Goal: Task Accomplishment & Management: Manage account settings

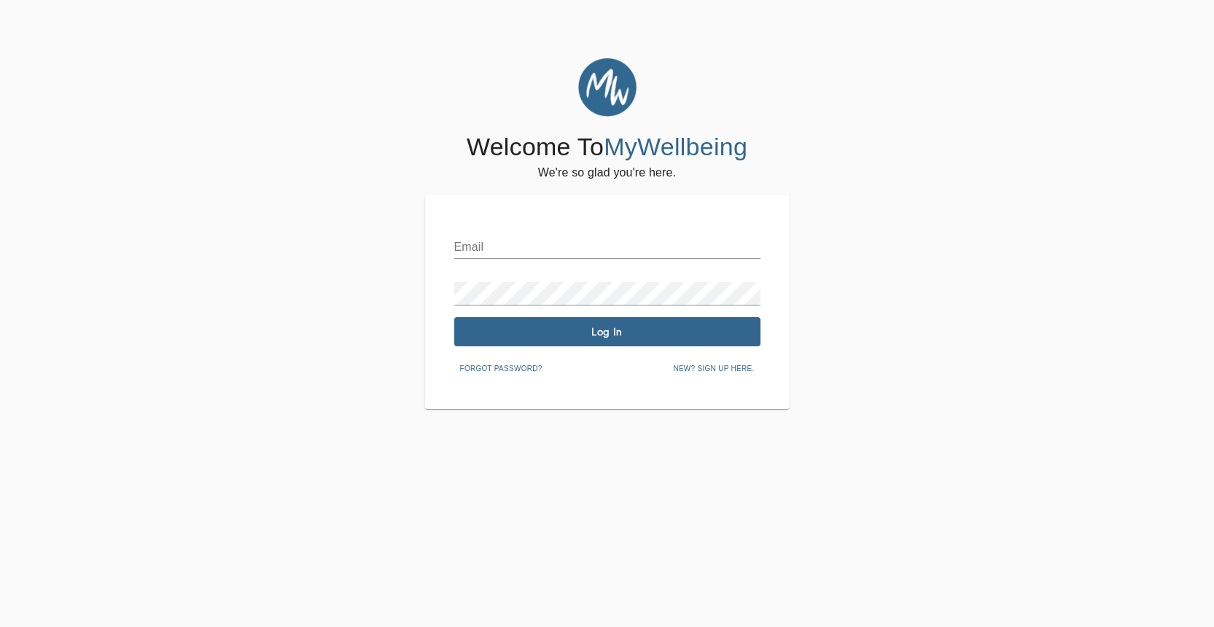
type input "[PERSON_NAME][EMAIL_ADDRESS][PERSON_NAME][DOMAIN_NAME]"
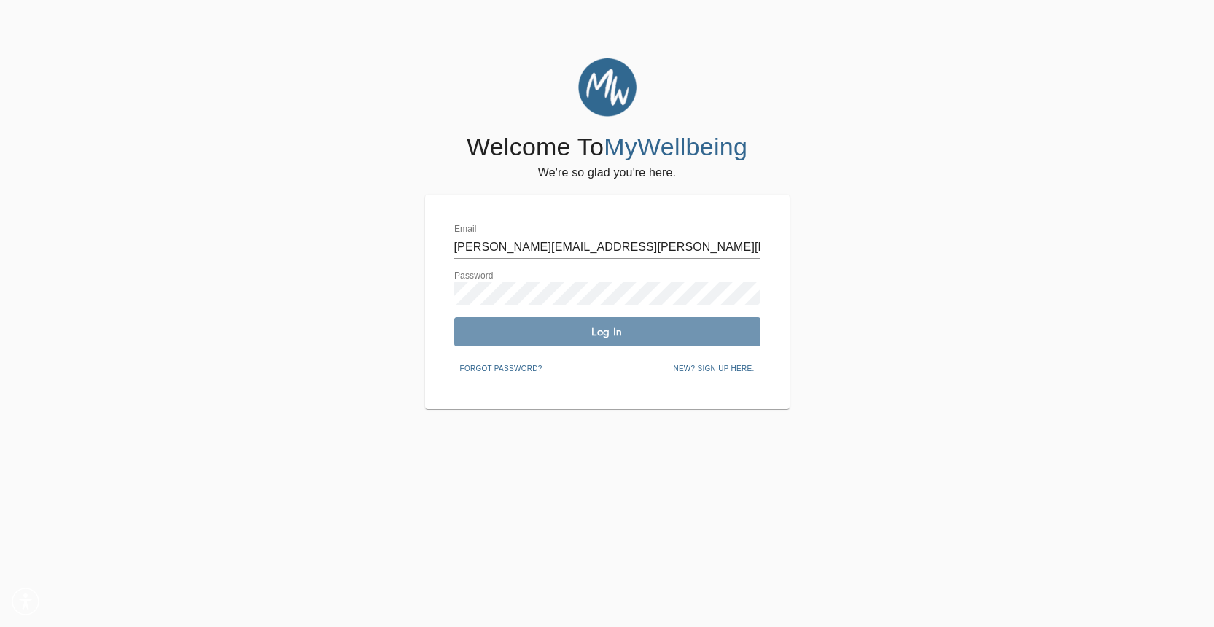
click at [493, 335] on span "Log In" at bounding box center [607, 332] width 295 height 14
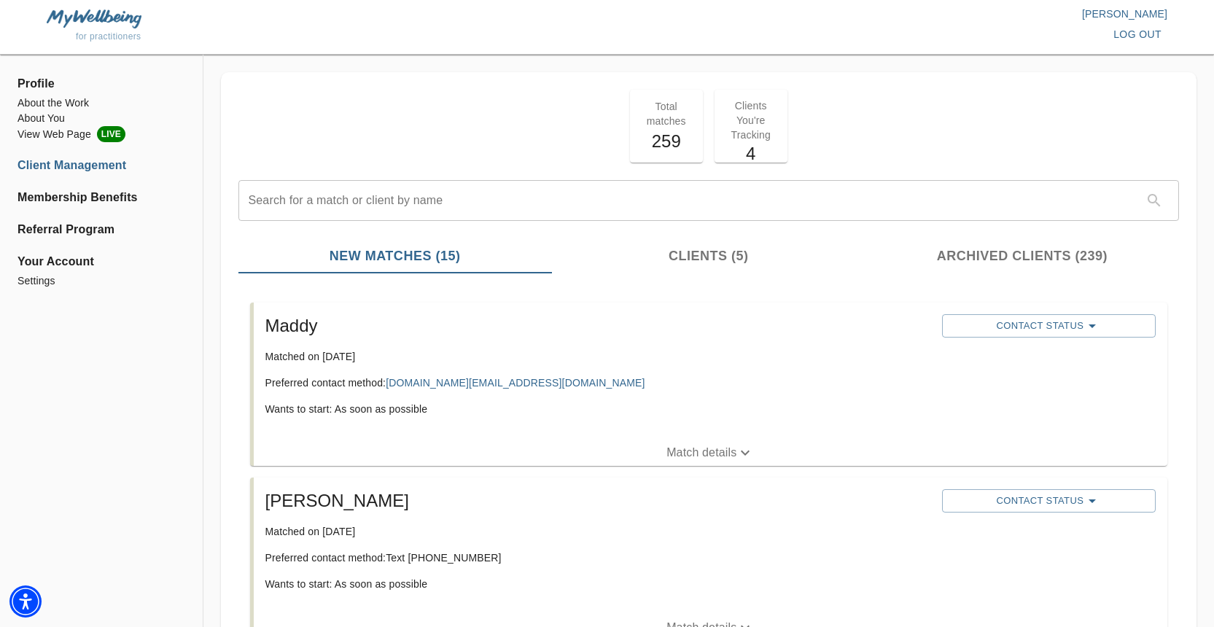
click at [682, 457] on p "Match details" at bounding box center [701, 453] width 70 height 18
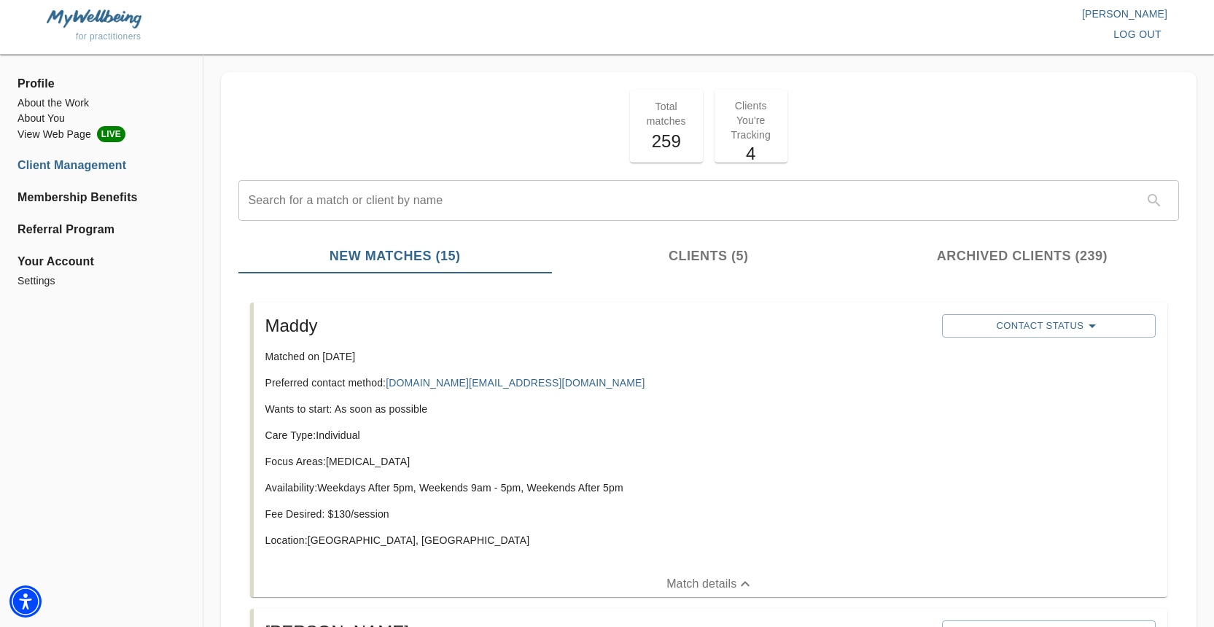
click at [680, 374] on div "Maddy Matched on [DATE] Preferred contact method: [DOMAIN_NAME][EMAIL_ADDRESS][…" at bounding box center [598, 436] width 677 height 257
click at [1003, 333] on span "Contact Status" at bounding box center [1048, 326] width 199 height 18
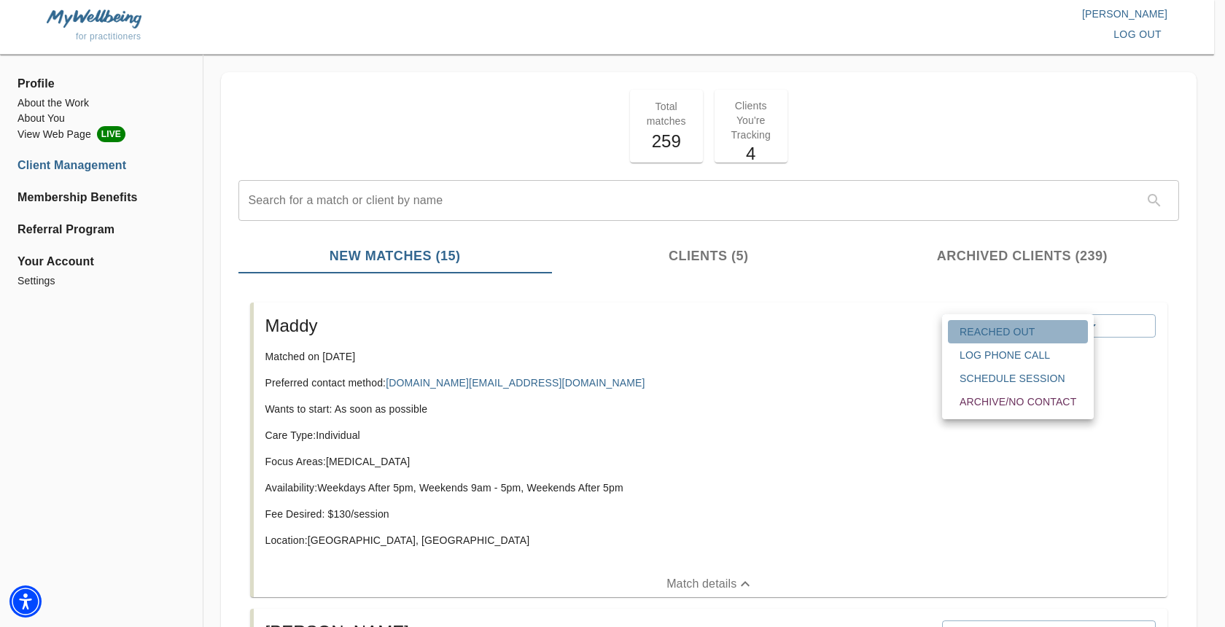
click at [986, 327] on span "Reached Out" at bounding box center [1018, 331] width 117 height 15
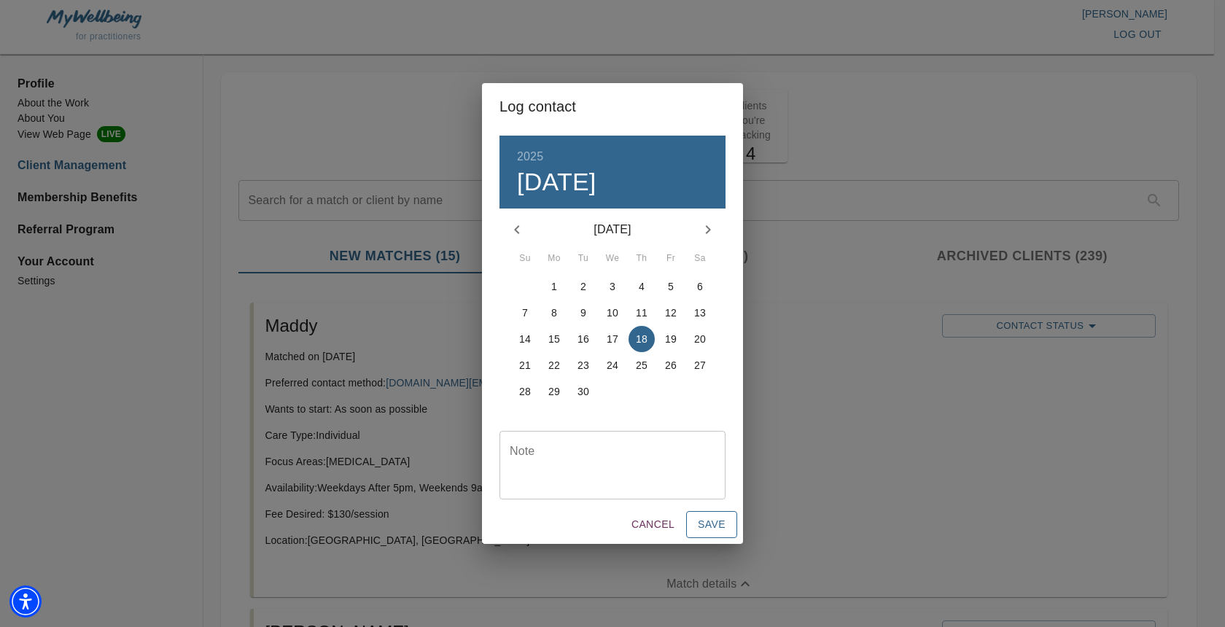
click at [709, 529] on span "Save" at bounding box center [712, 525] width 28 height 18
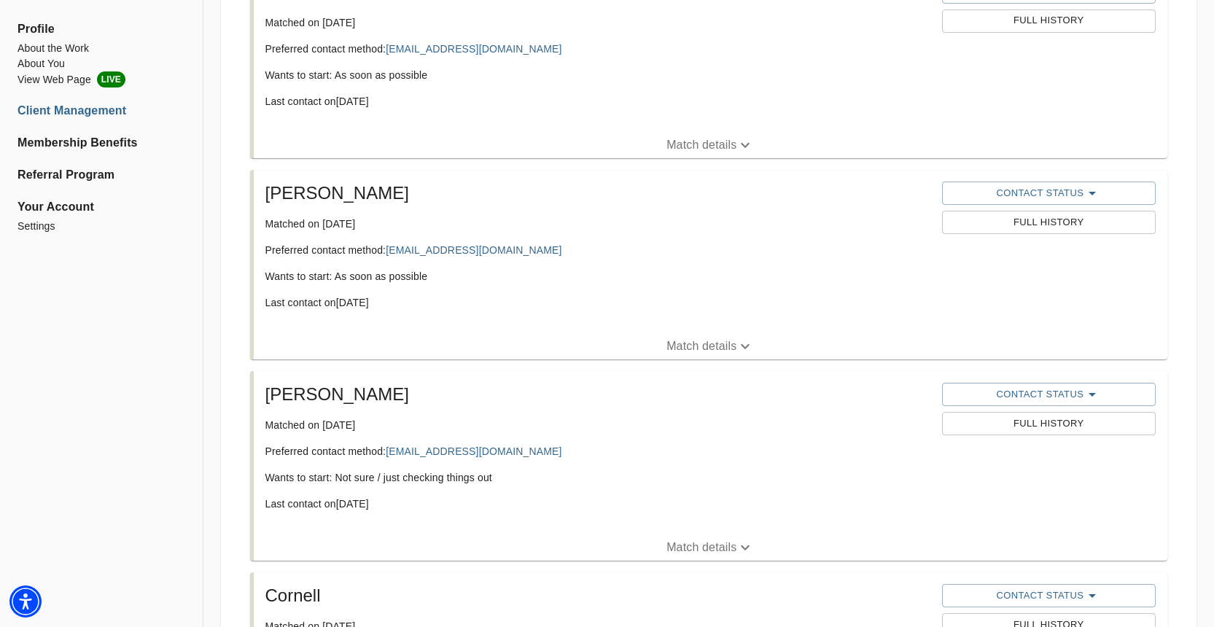
scroll to position [2724, 0]
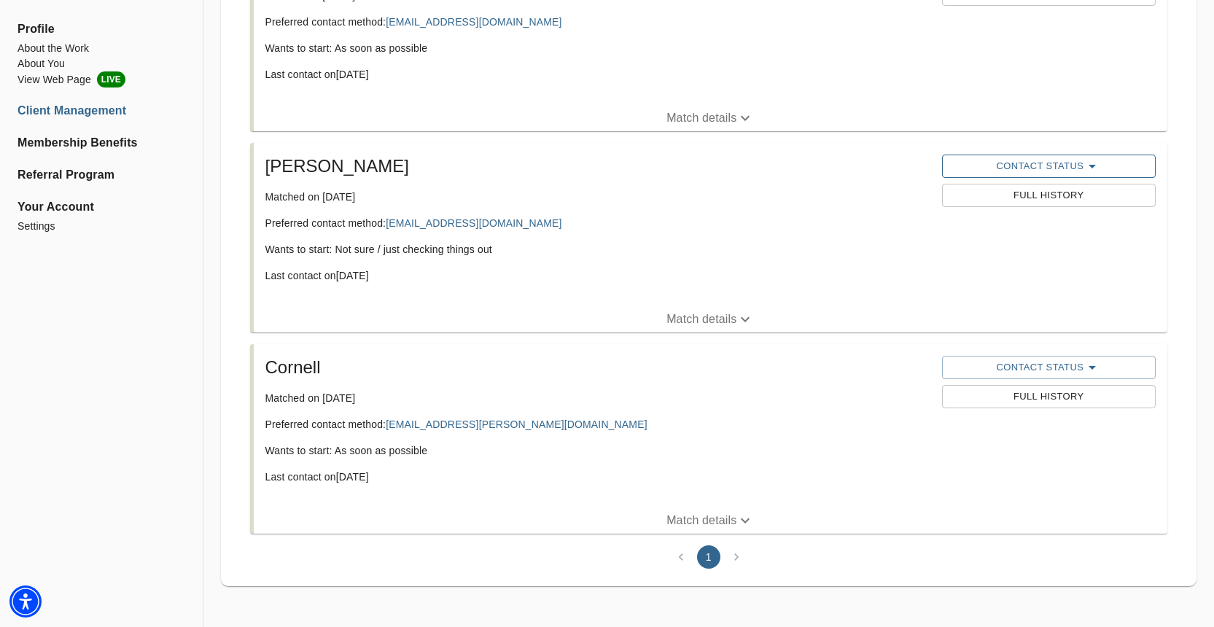
click at [1003, 164] on span "Contact Status" at bounding box center [1048, 167] width 199 height 18
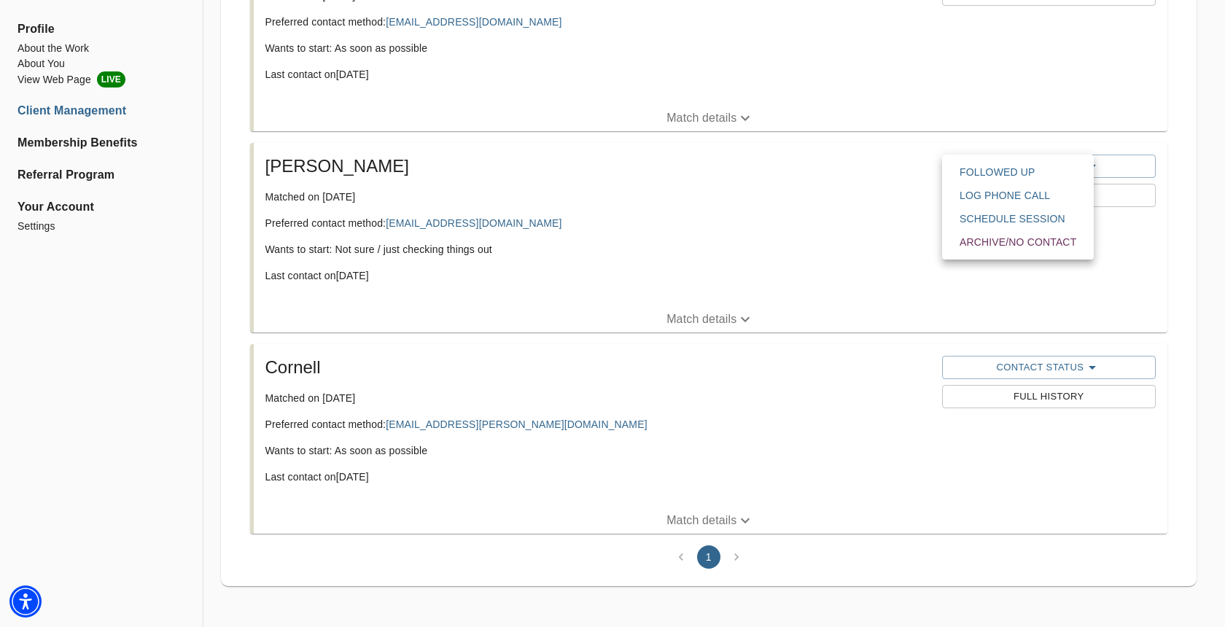
click at [989, 240] on span "Archive/No contact" at bounding box center [1018, 242] width 117 height 15
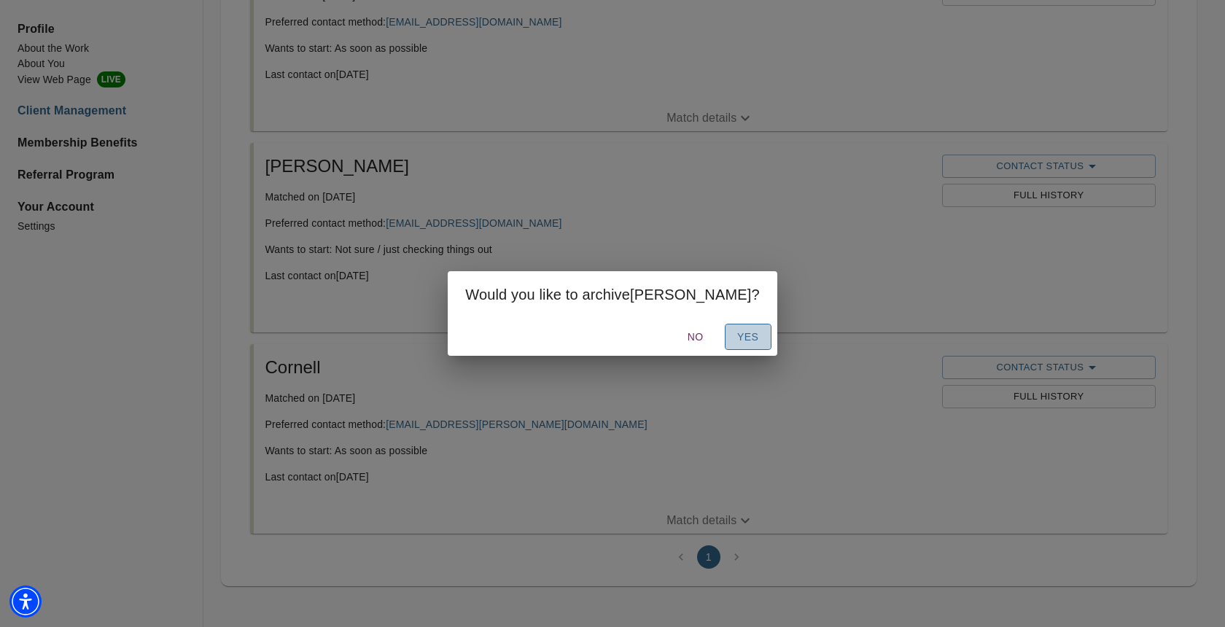
click at [725, 341] on button "Yes" at bounding box center [748, 337] width 47 height 27
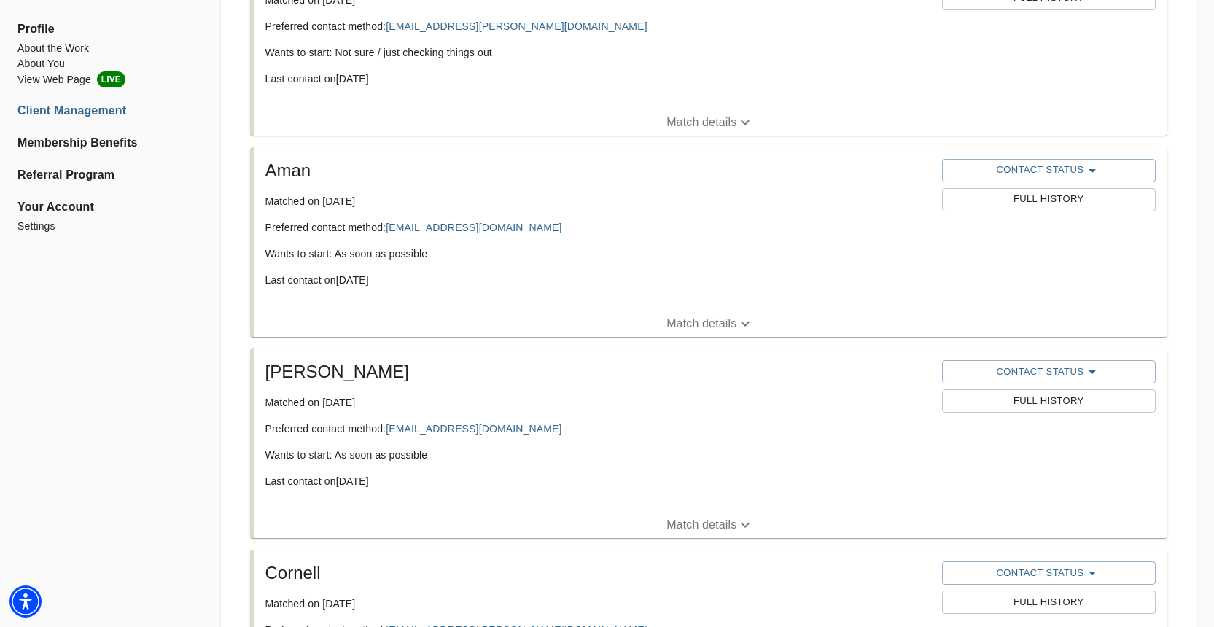
scroll to position [2270, 0]
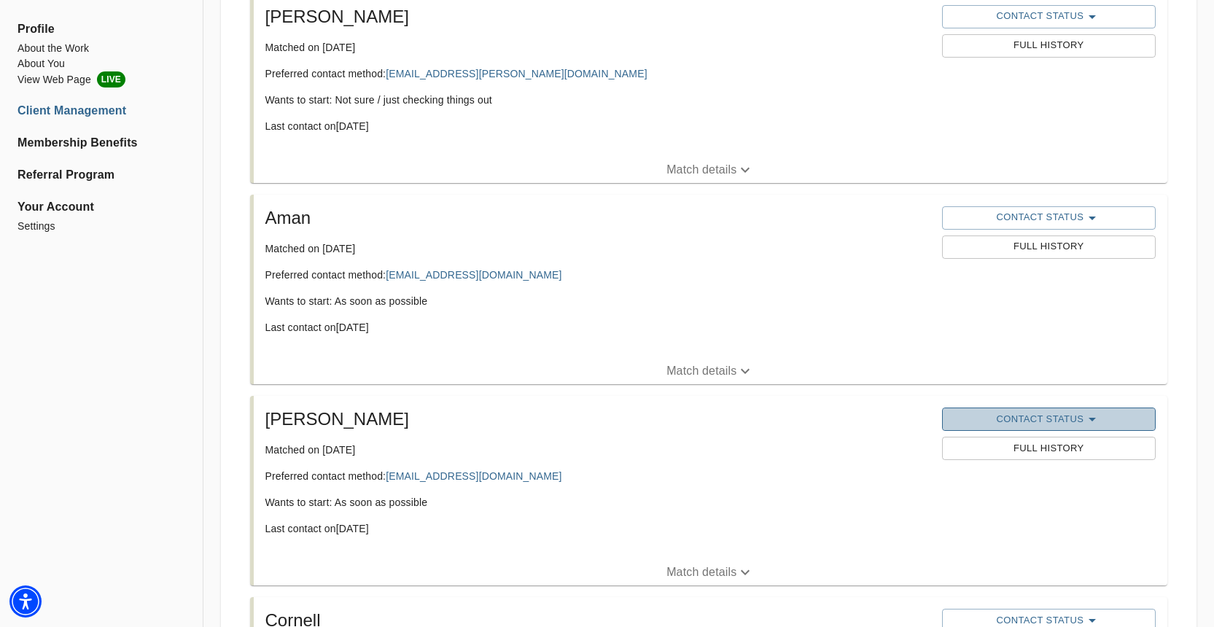
click at [992, 420] on span "Contact Status" at bounding box center [1048, 420] width 199 height 18
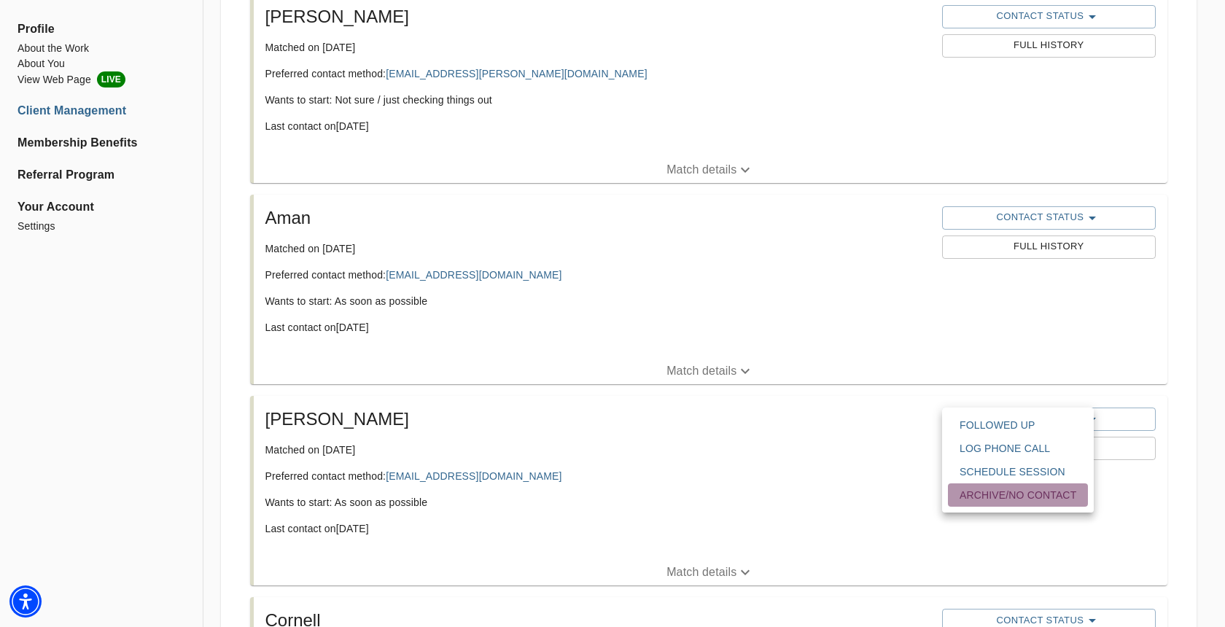
click at [973, 495] on span "Archive/No contact" at bounding box center [1018, 495] width 117 height 15
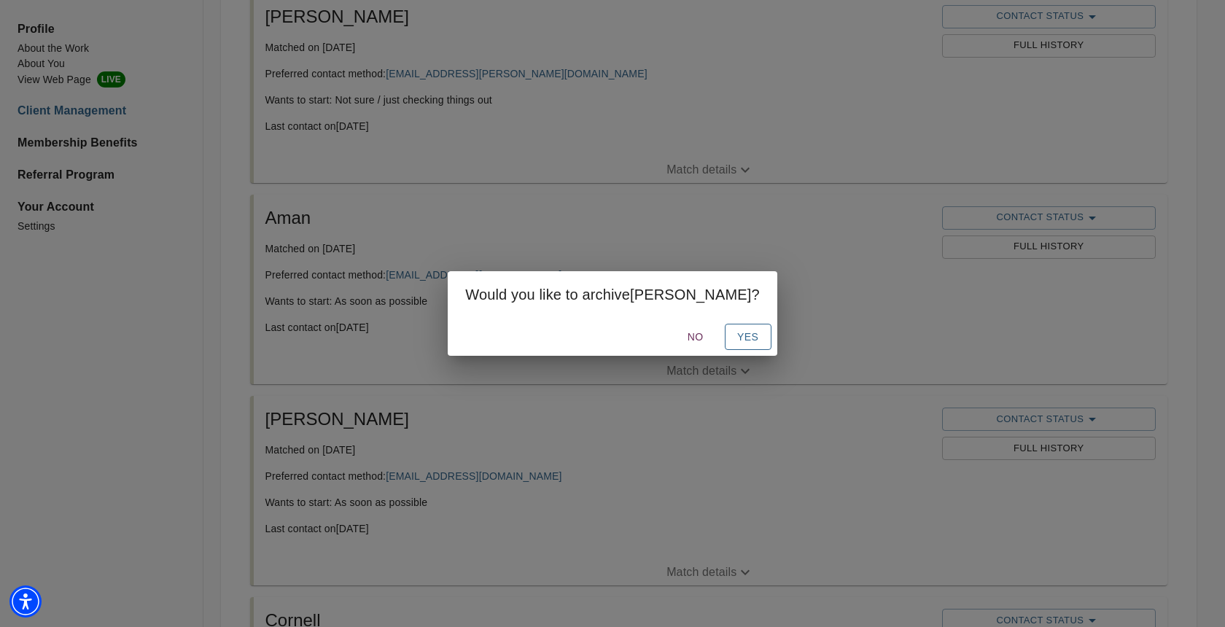
click at [725, 341] on button "Yes" at bounding box center [748, 337] width 47 height 27
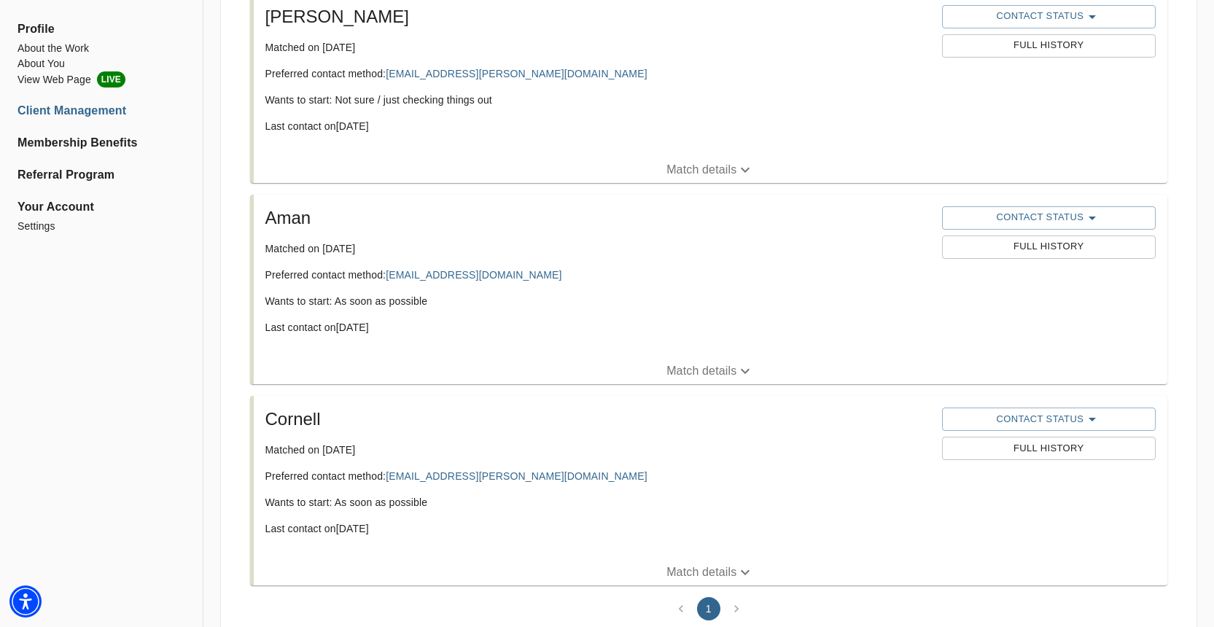
click at [1036, 448] on span "Full History" at bounding box center [1048, 448] width 199 height 17
click at [1053, 416] on span "Contact Status" at bounding box center [1048, 420] width 199 height 18
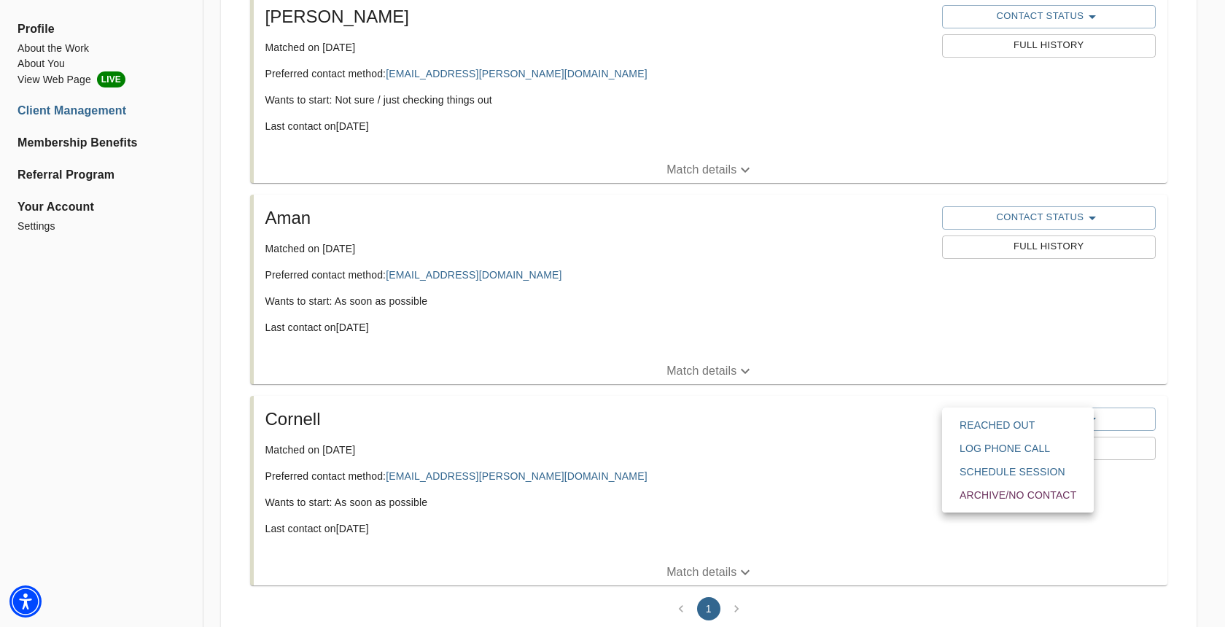
click at [1011, 491] on span "Archive/No contact" at bounding box center [1018, 495] width 117 height 15
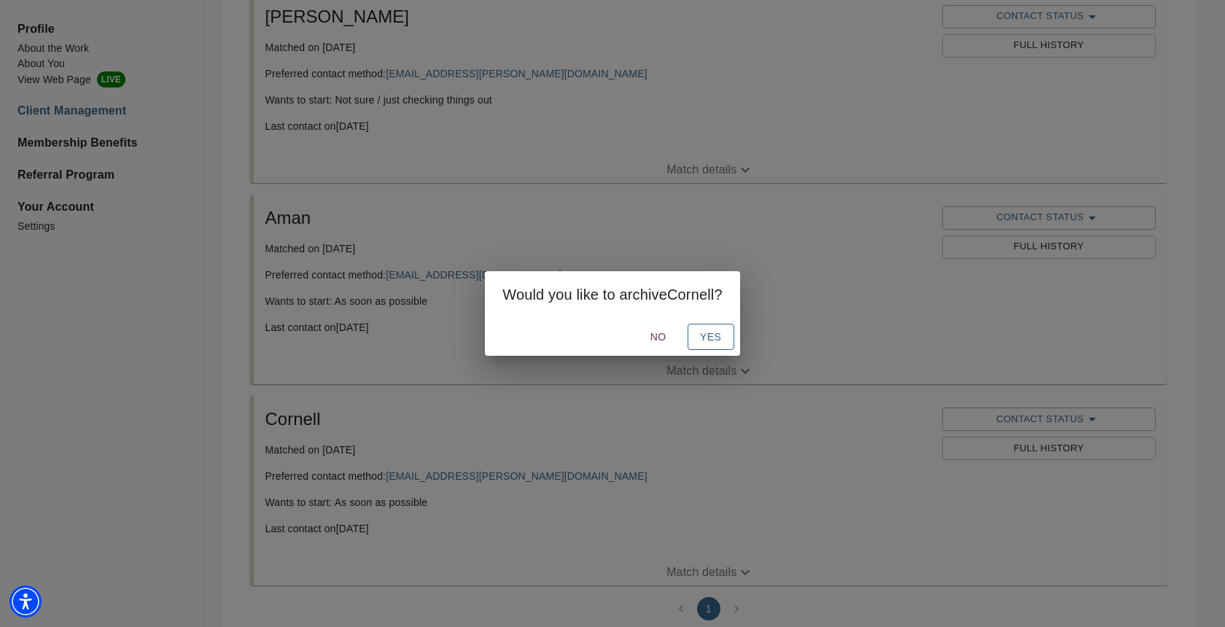
click at [722, 338] on span "Yes" at bounding box center [710, 337] width 23 height 18
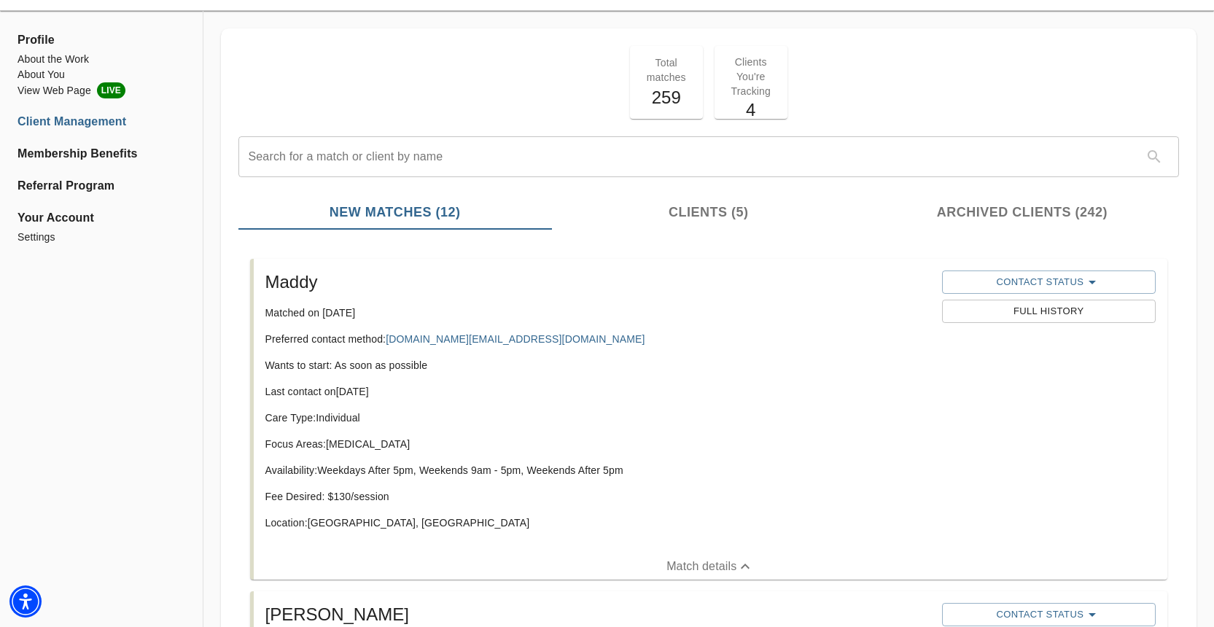
scroll to position [0, 0]
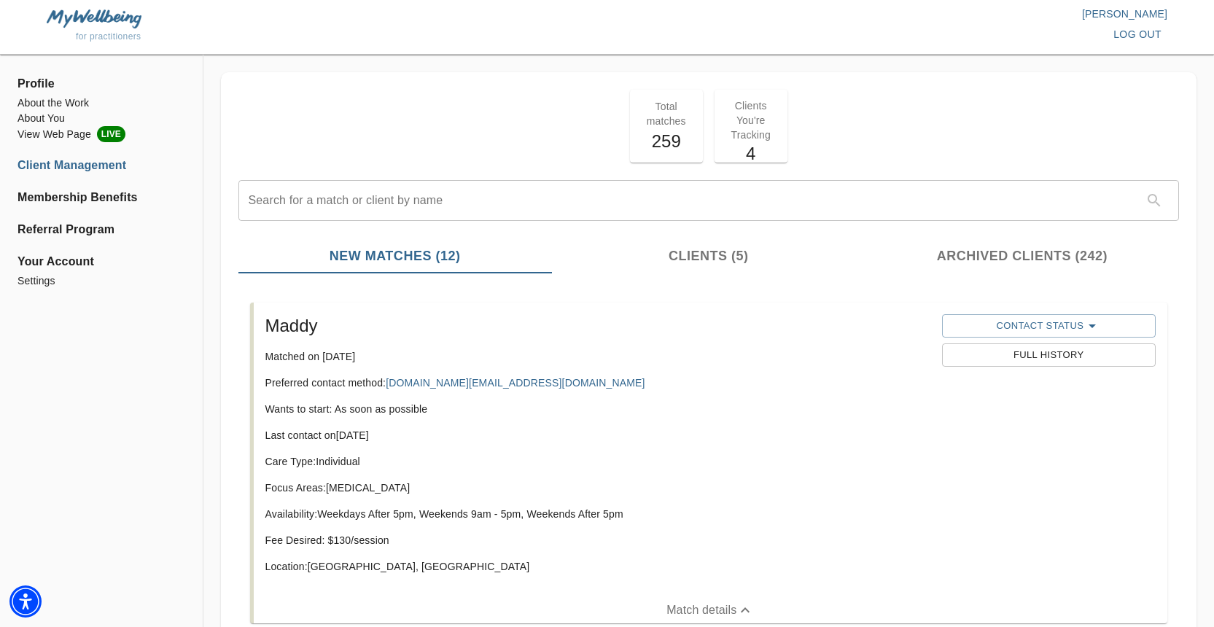
click at [965, 261] on span "Archived Clients (242)" at bounding box center [1022, 256] width 296 height 20
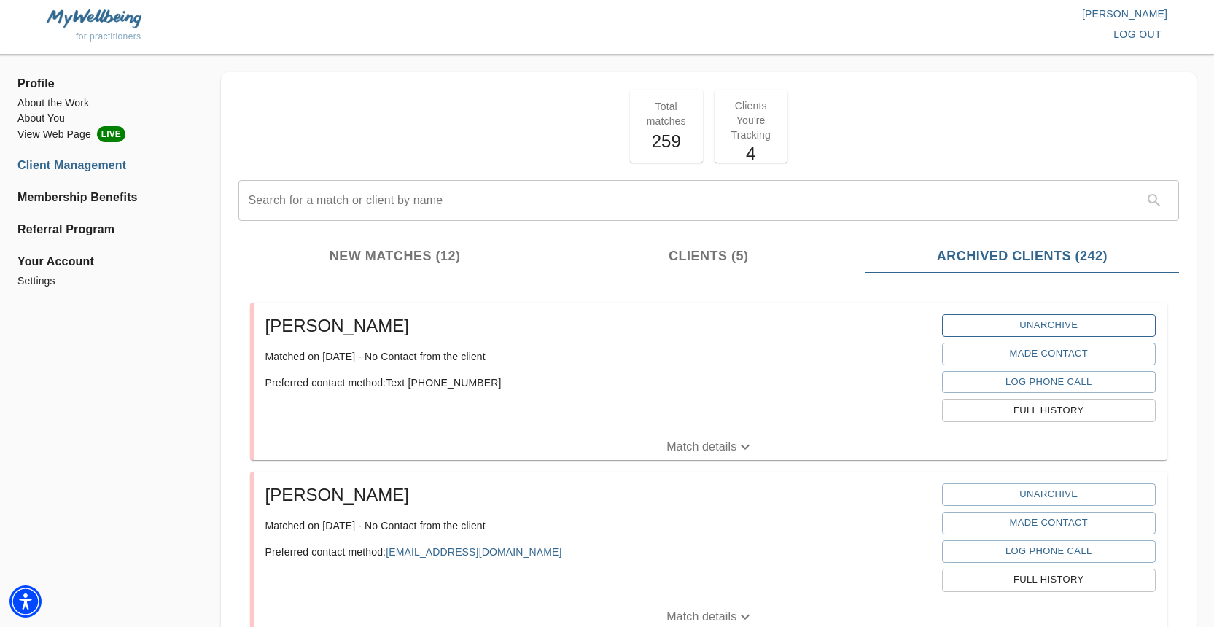
click at [1022, 327] on span "Unarchive" at bounding box center [1048, 325] width 199 height 17
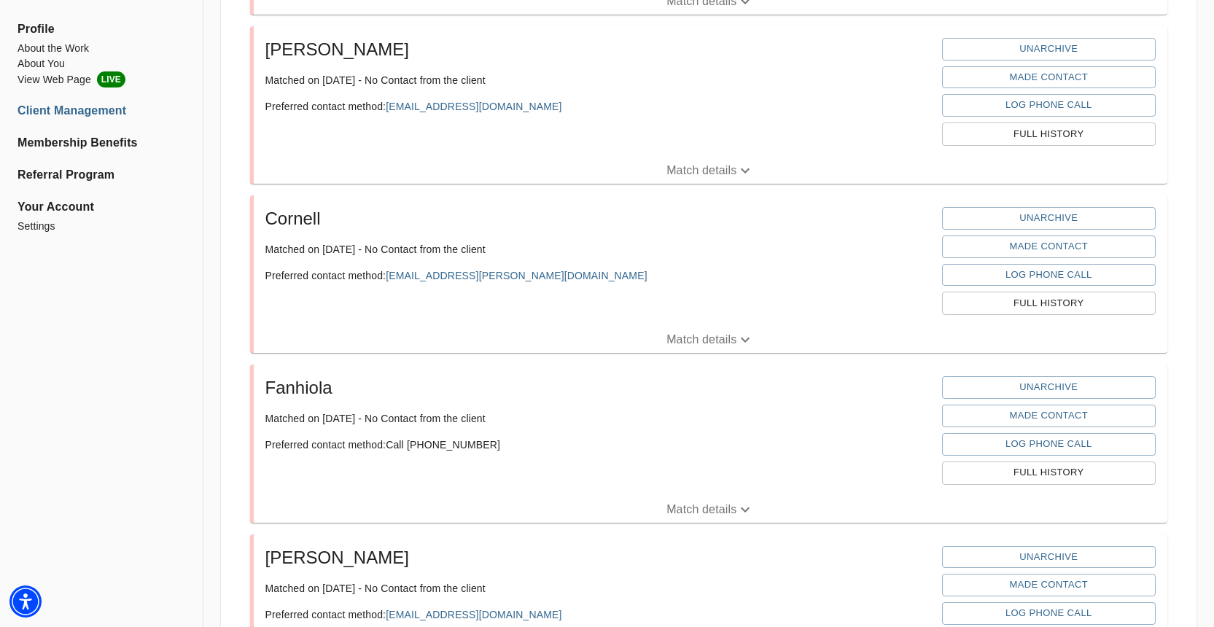
scroll to position [685, 0]
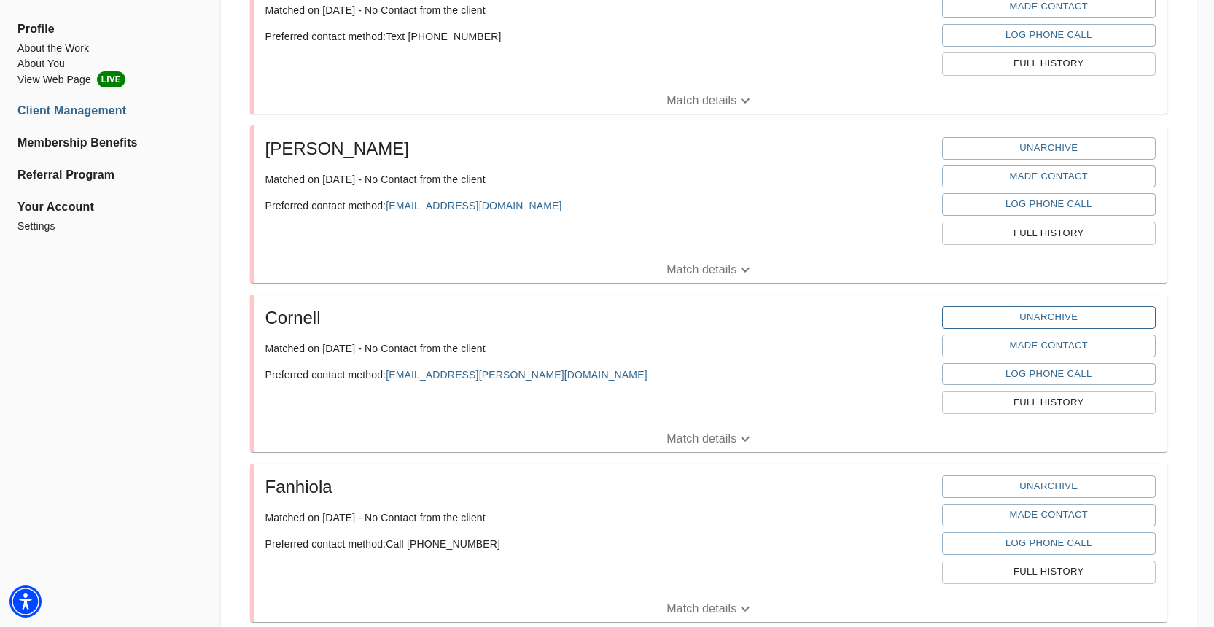
click at [1032, 319] on span "Unarchive" at bounding box center [1048, 317] width 199 height 17
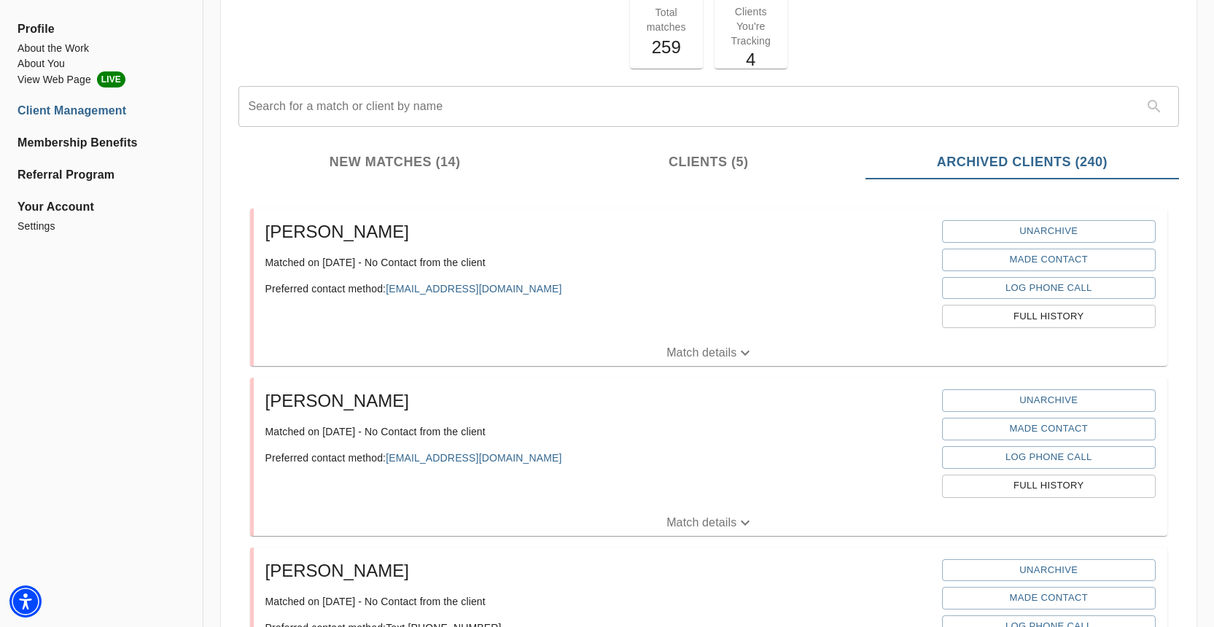
scroll to position [0, 0]
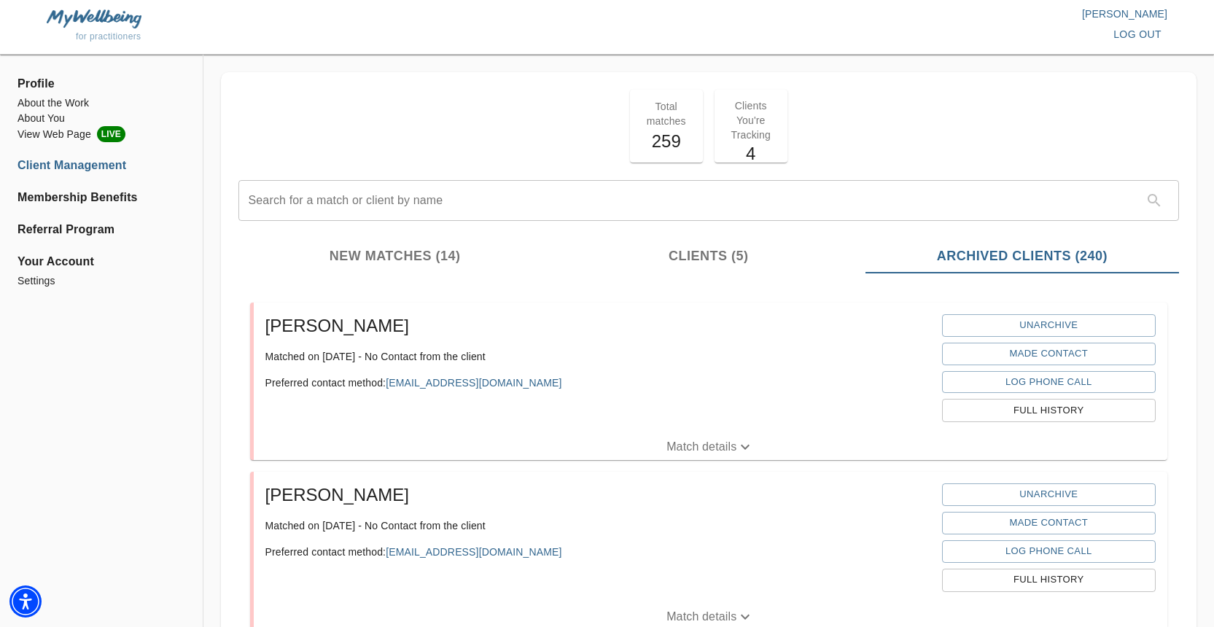
click at [392, 246] on span "New Matches (14)" at bounding box center [395, 256] width 296 height 20
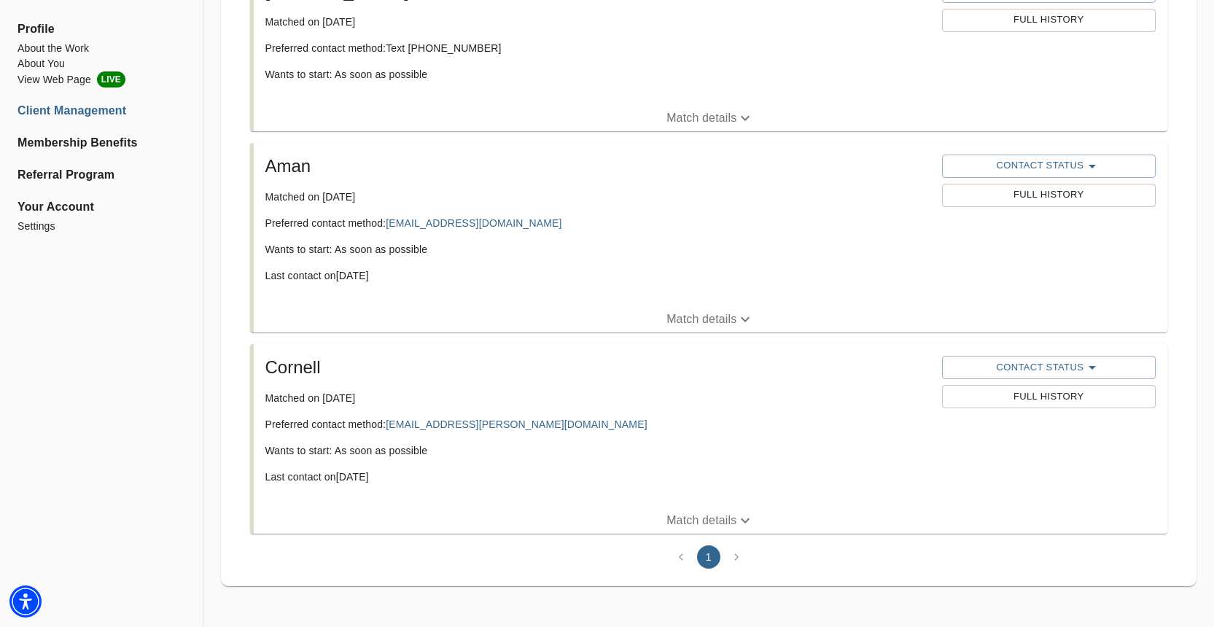
scroll to position [2233, 0]
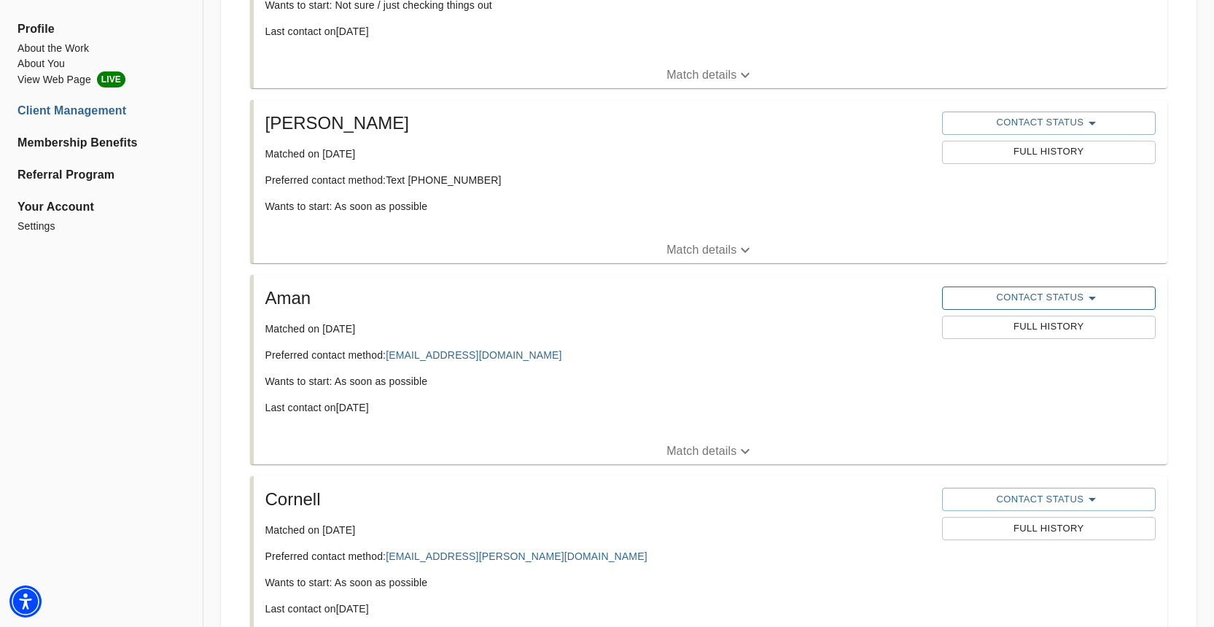
click at [1000, 300] on span "Contact Status" at bounding box center [1048, 298] width 199 height 18
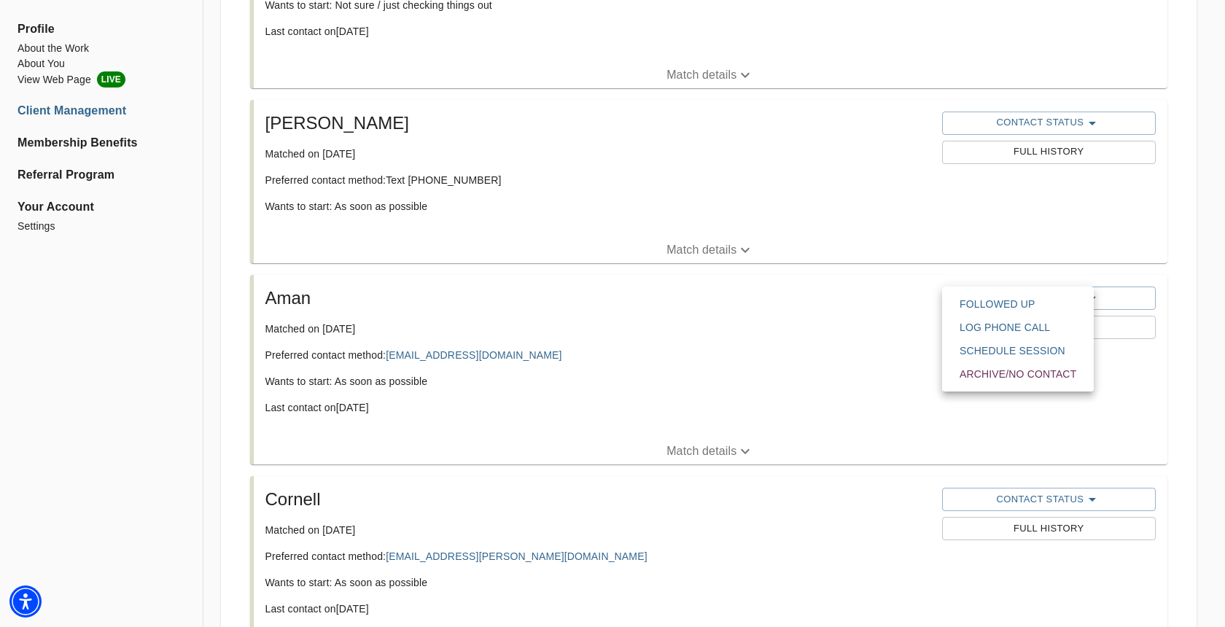
click at [965, 378] on span "Archive/No contact" at bounding box center [1018, 374] width 117 height 15
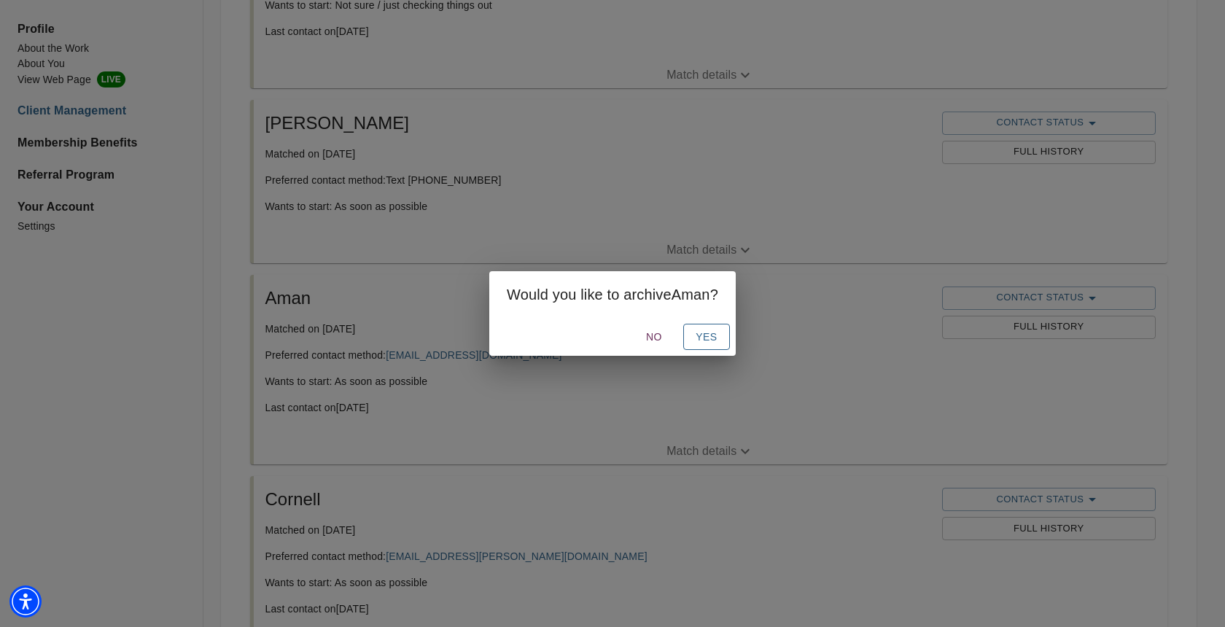
click at [724, 333] on button "Yes" at bounding box center [706, 337] width 47 height 27
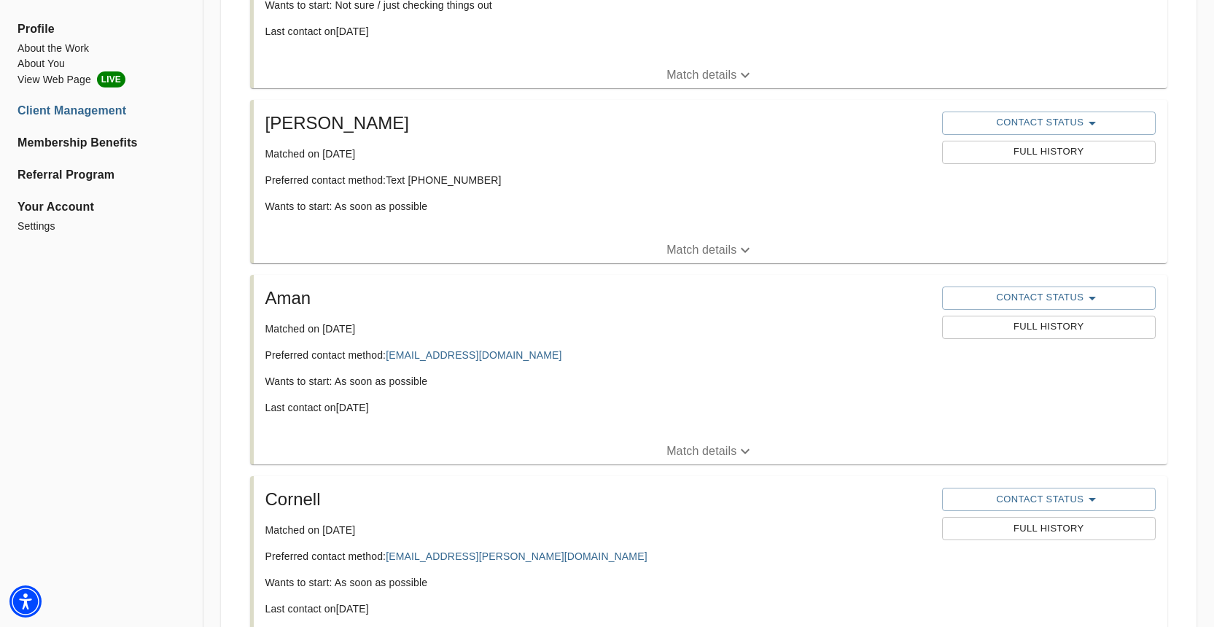
scroll to position [2164, 0]
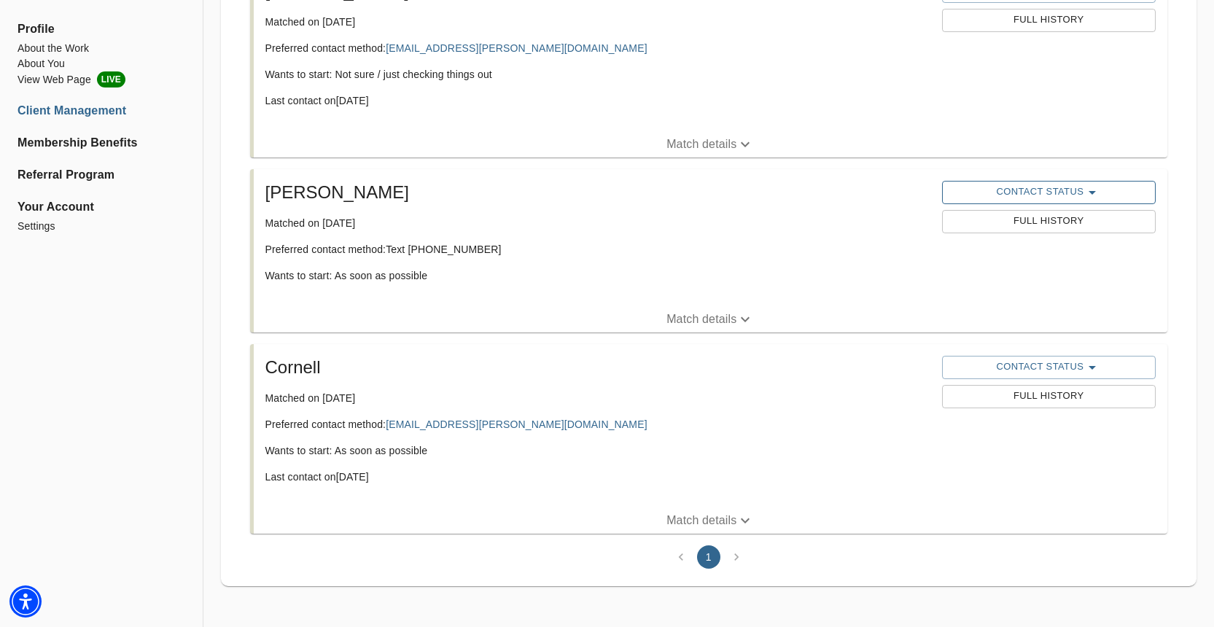
click at [1027, 187] on span "Contact Status" at bounding box center [1048, 193] width 199 height 18
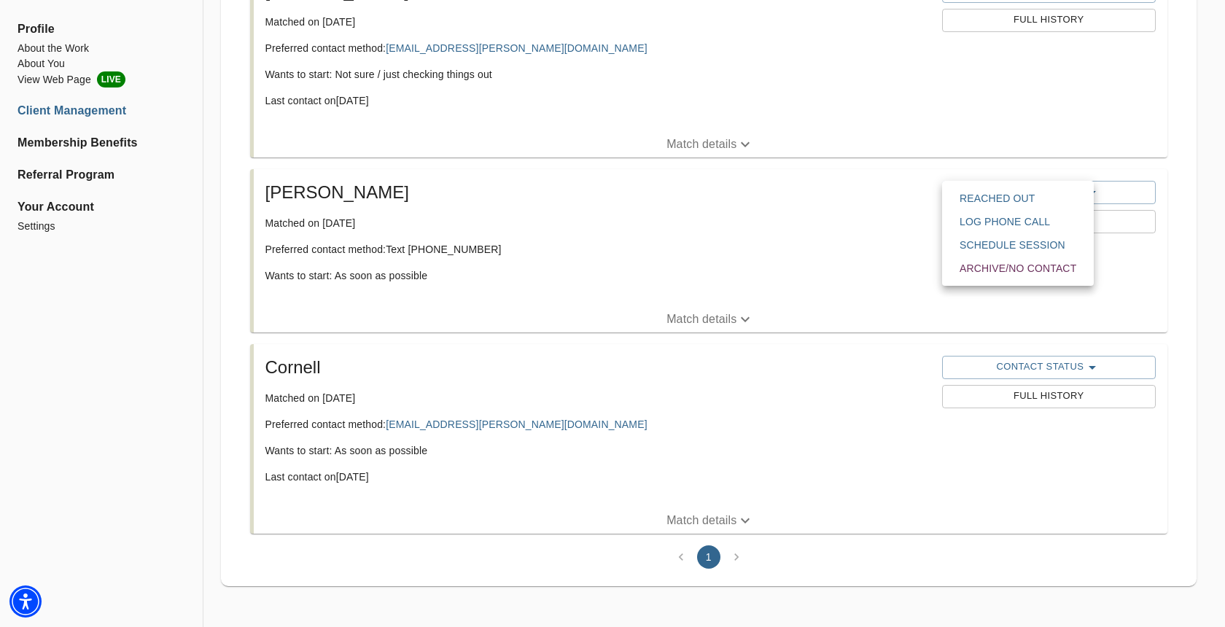
click at [986, 264] on span "Archive/No contact" at bounding box center [1018, 268] width 117 height 15
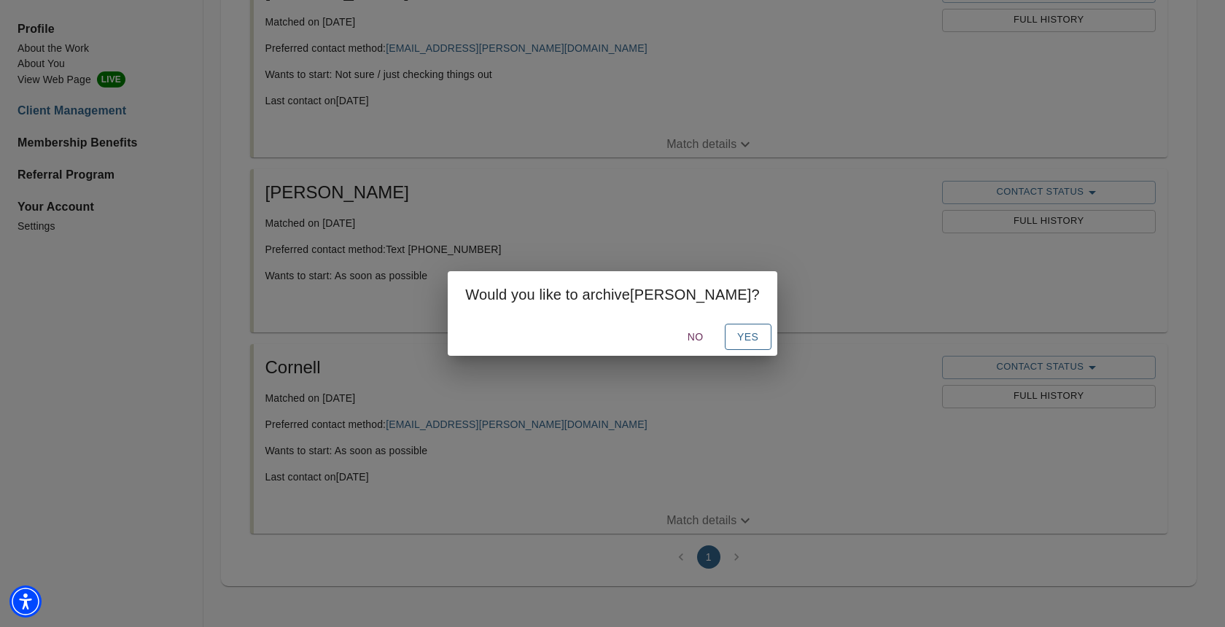
click at [725, 339] on button "Yes" at bounding box center [748, 337] width 47 height 27
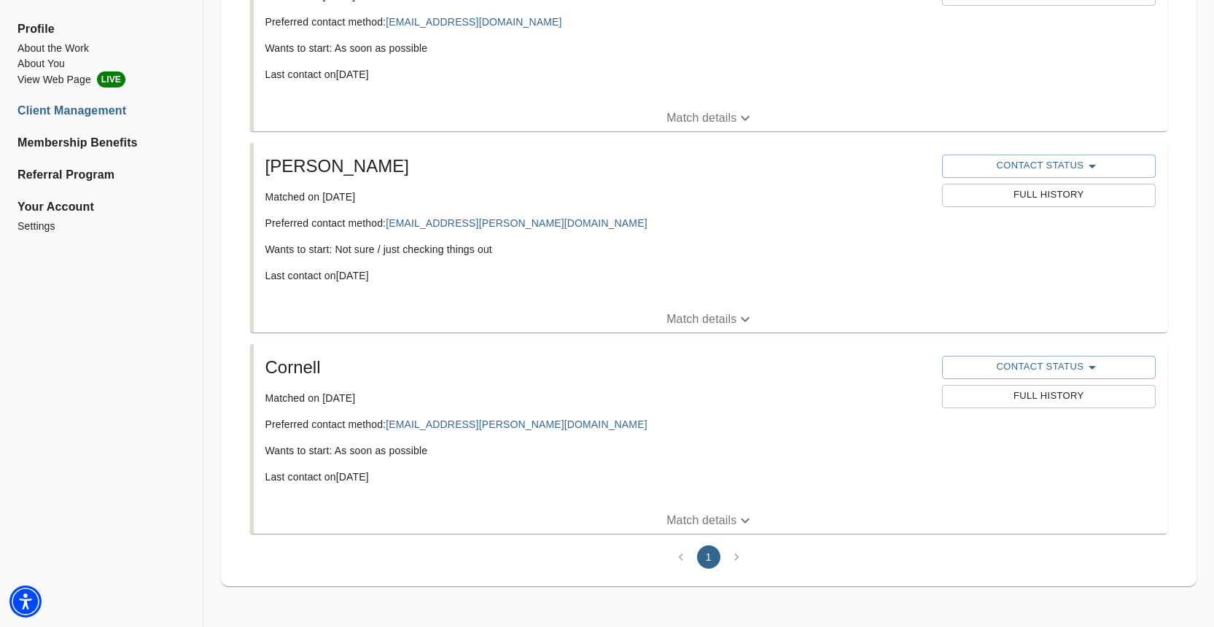
scroll to position [1989, 0]
click at [1019, 165] on span "Contact Status" at bounding box center [1048, 167] width 199 height 18
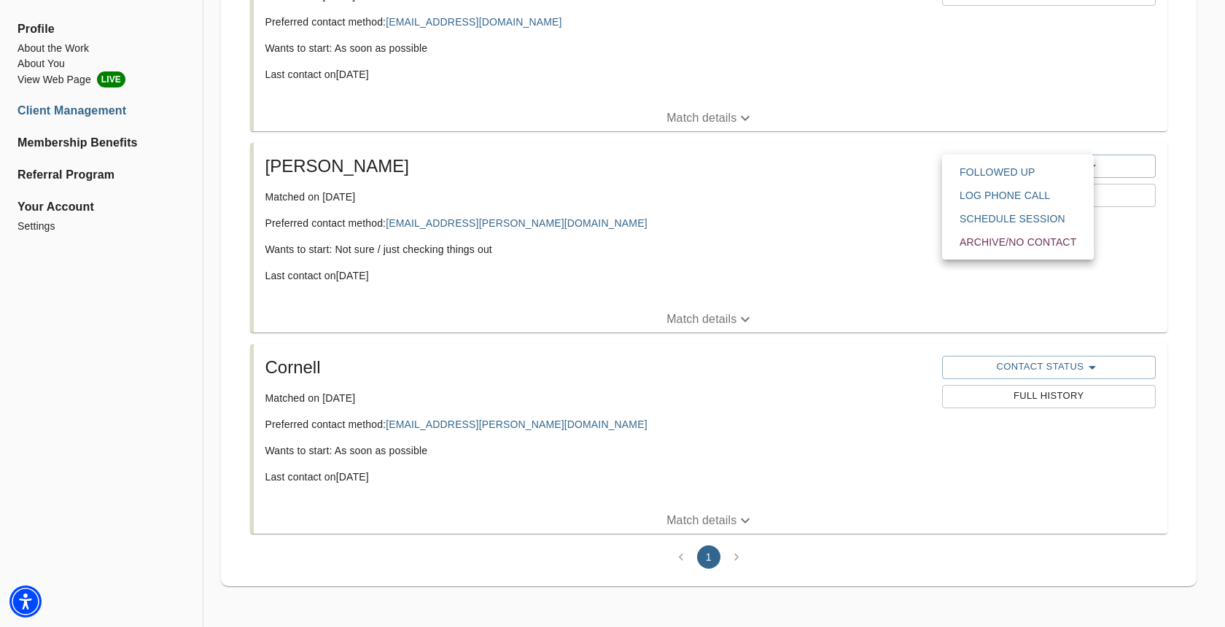
click at [1002, 242] on span "Archive/No contact" at bounding box center [1018, 242] width 117 height 15
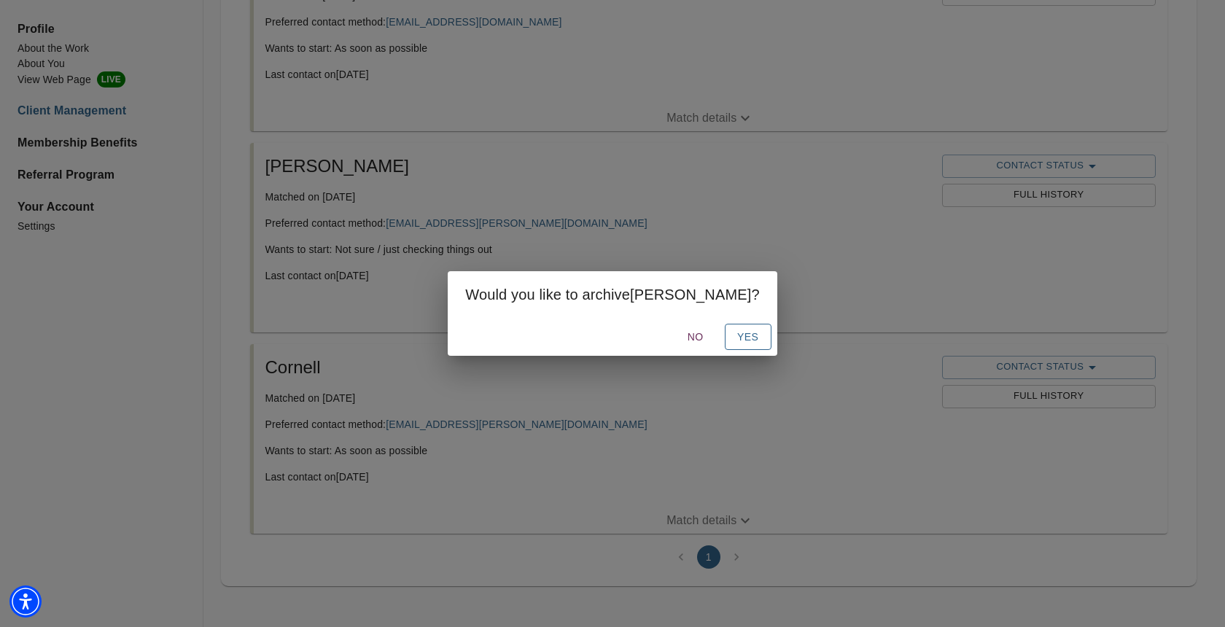
click at [736, 330] on span "Yes" at bounding box center [747, 337] width 23 height 18
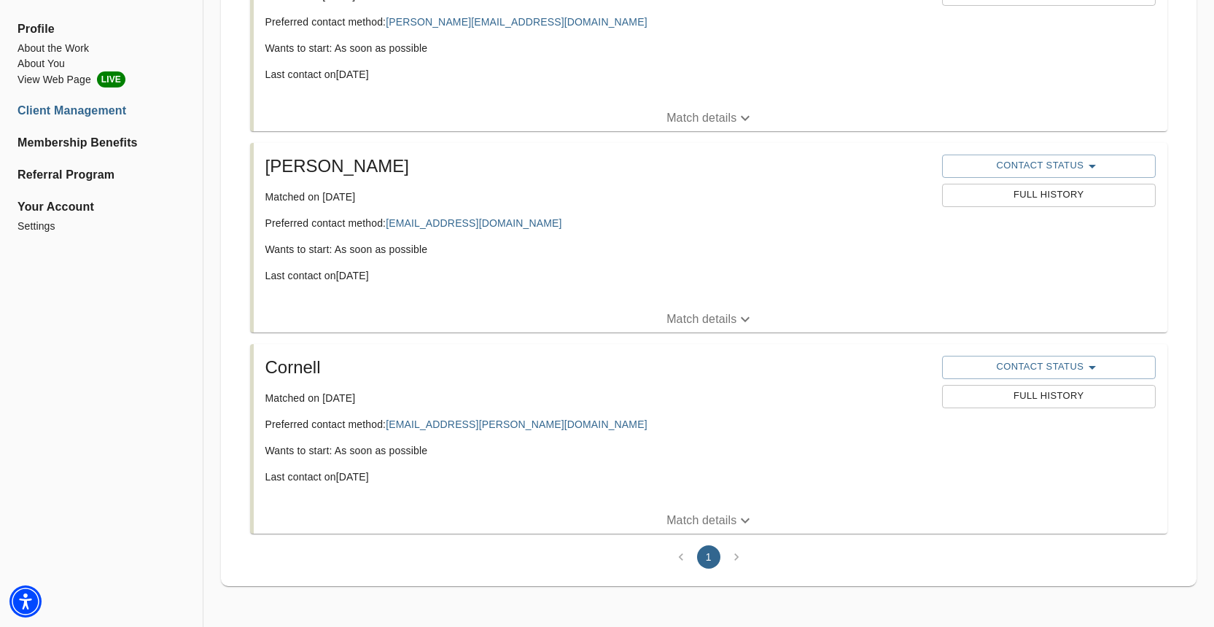
scroll to position [1788, 0]
click at [1033, 171] on span "Contact Status" at bounding box center [1048, 167] width 199 height 18
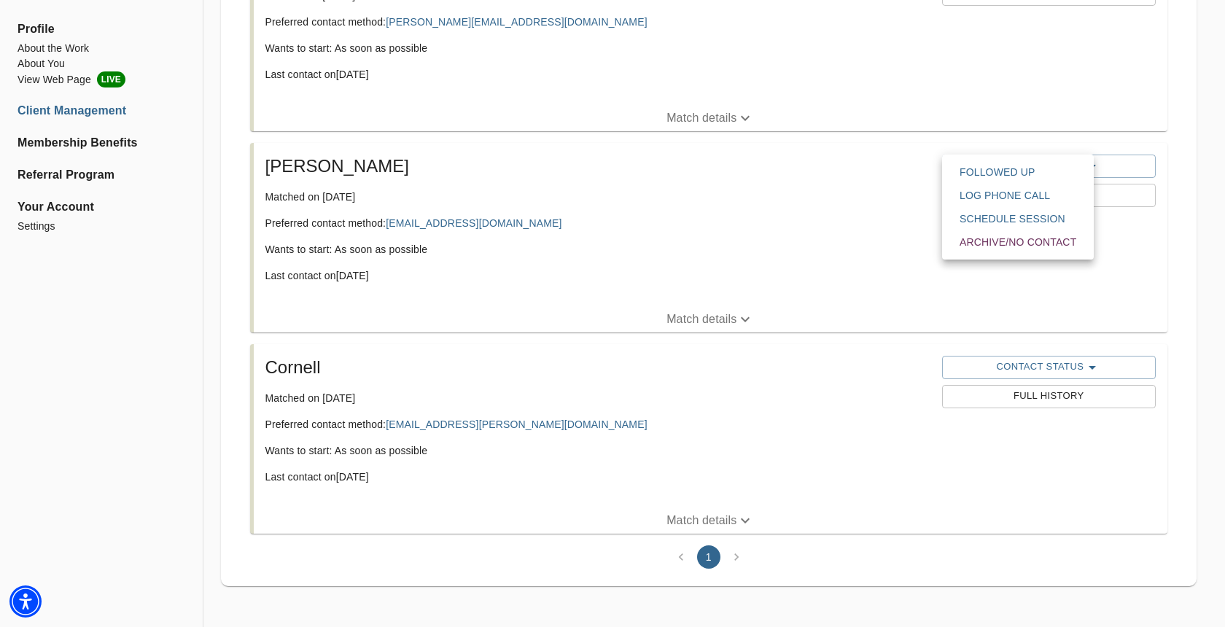
click at [1008, 238] on span "Archive/No contact" at bounding box center [1018, 242] width 117 height 15
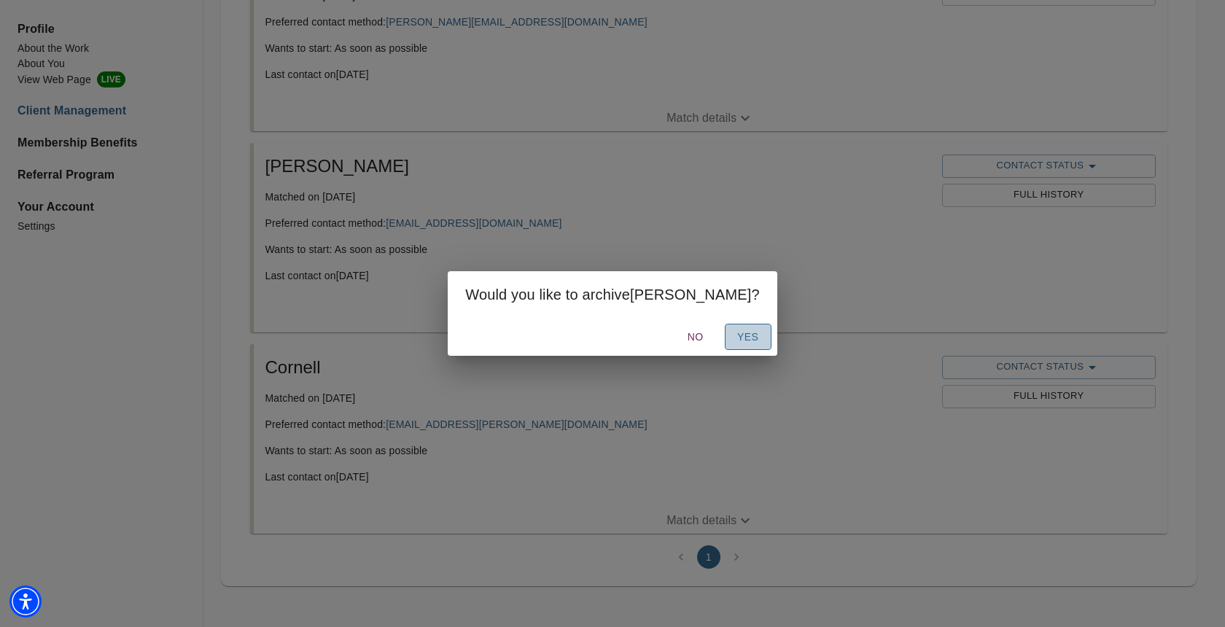
click at [725, 342] on button "Yes" at bounding box center [748, 337] width 47 height 27
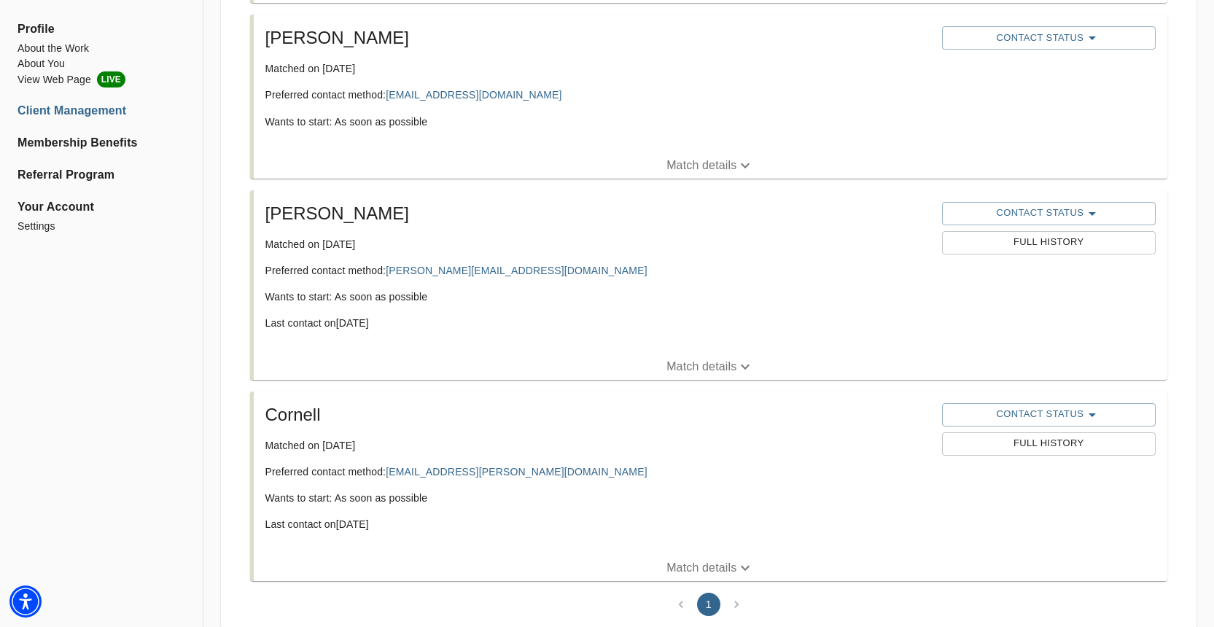
scroll to position [1536, 0]
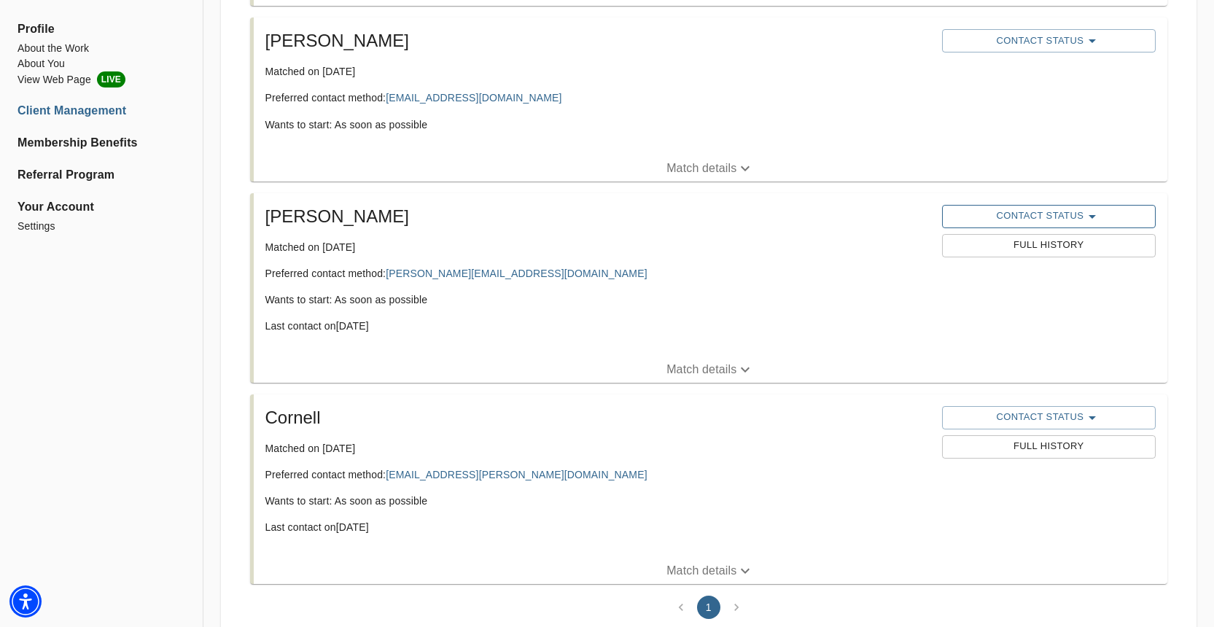
click at [1004, 217] on span "Contact Status" at bounding box center [1048, 217] width 199 height 18
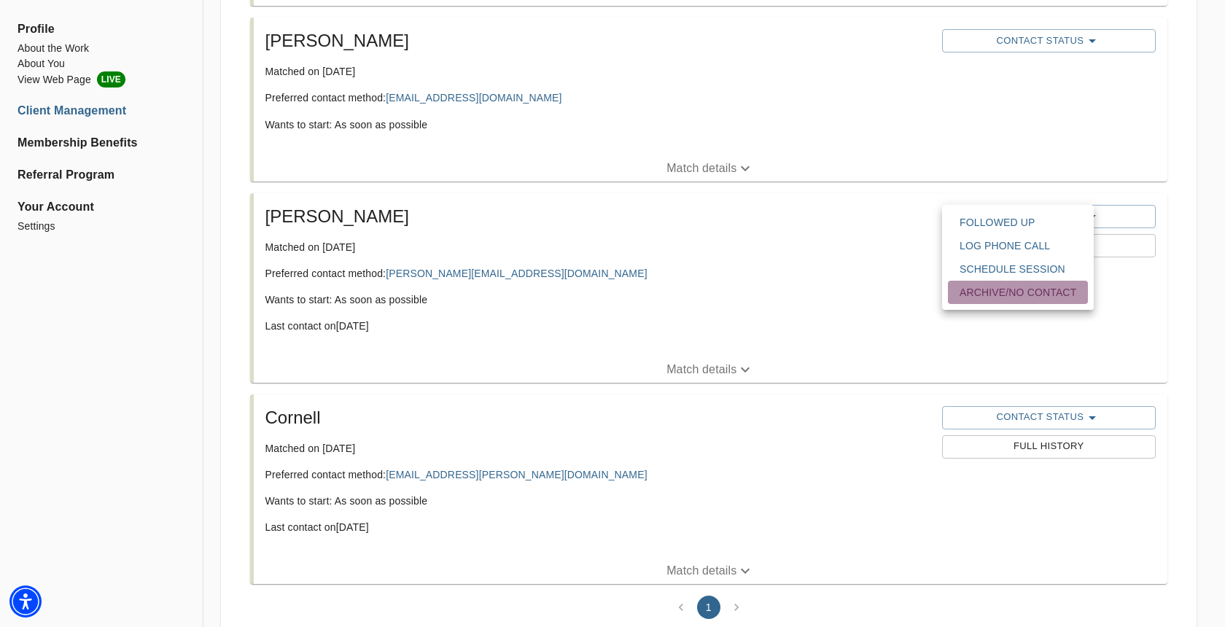
click at [987, 295] on span "Archive/No contact" at bounding box center [1018, 292] width 117 height 15
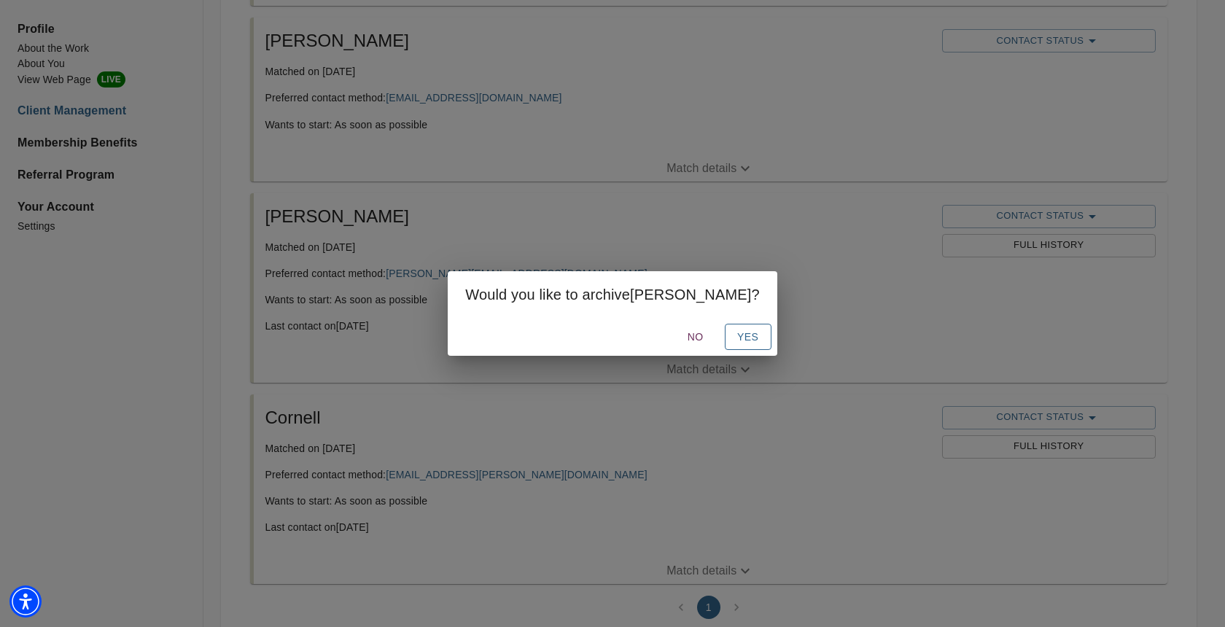
click at [736, 340] on span "Yes" at bounding box center [747, 337] width 23 height 18
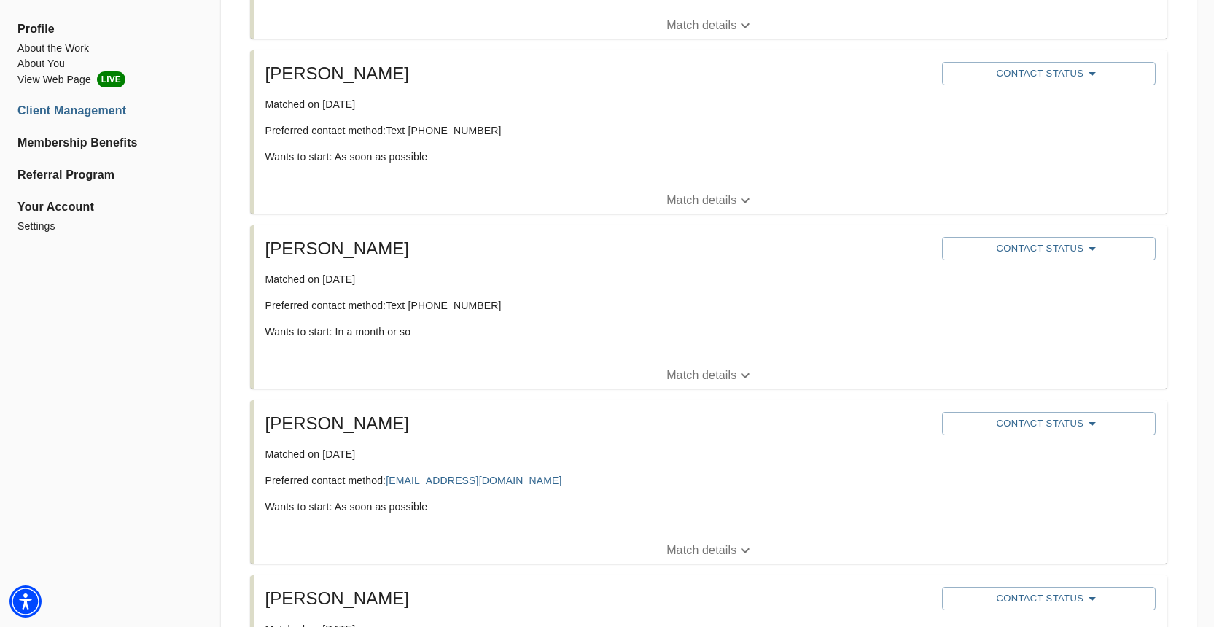
scroll to position [439, 0]
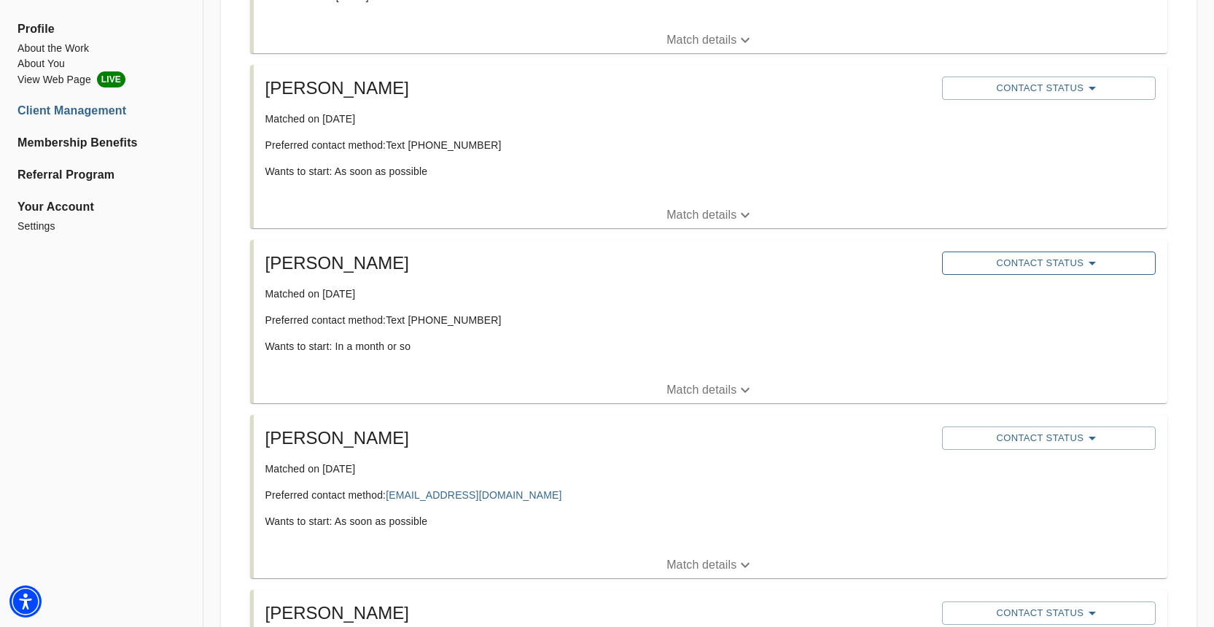
click at [1026, 260] on span "Contact Status" at bounding box center [1048, 263] width 199 height 18
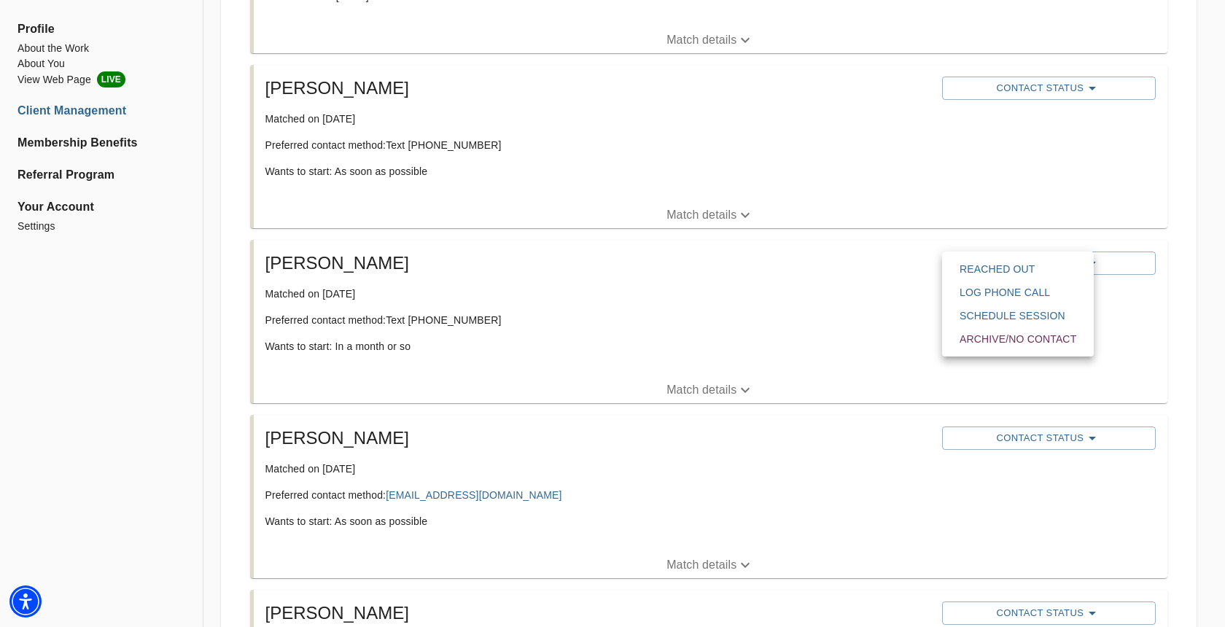
click at [1014, 338] on span "Archive/No contact" at bounding box center [1018, 339] width 117 height 15
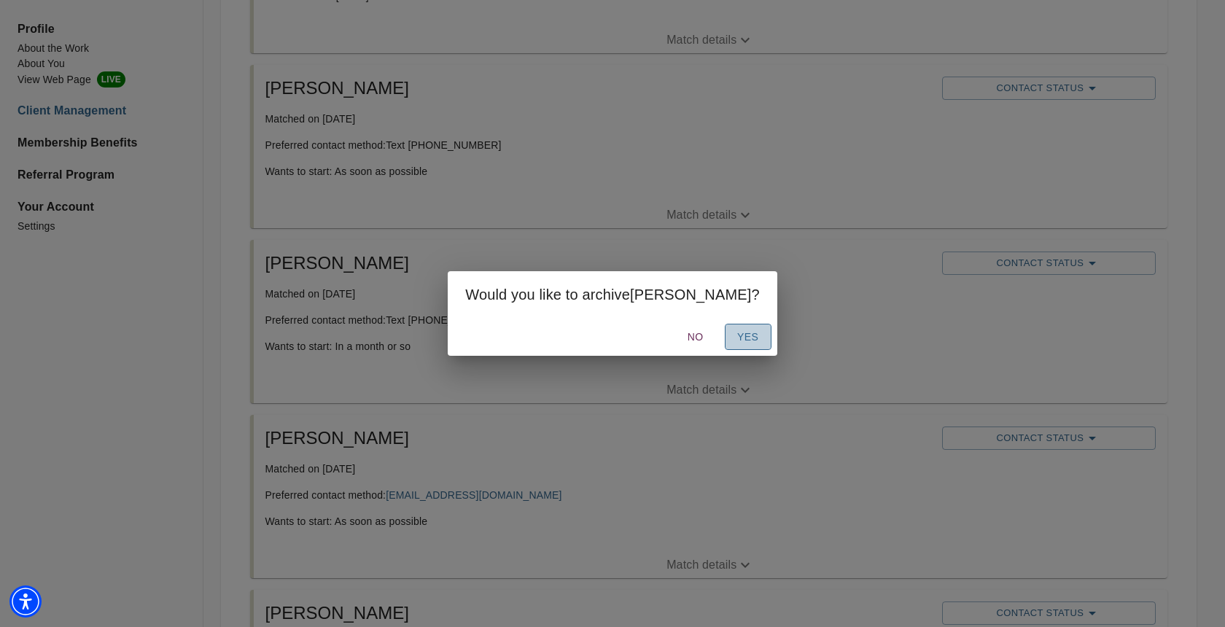
click at [736, 338] on span "Yes" at bounding box center [747, 337] width 23 height 18
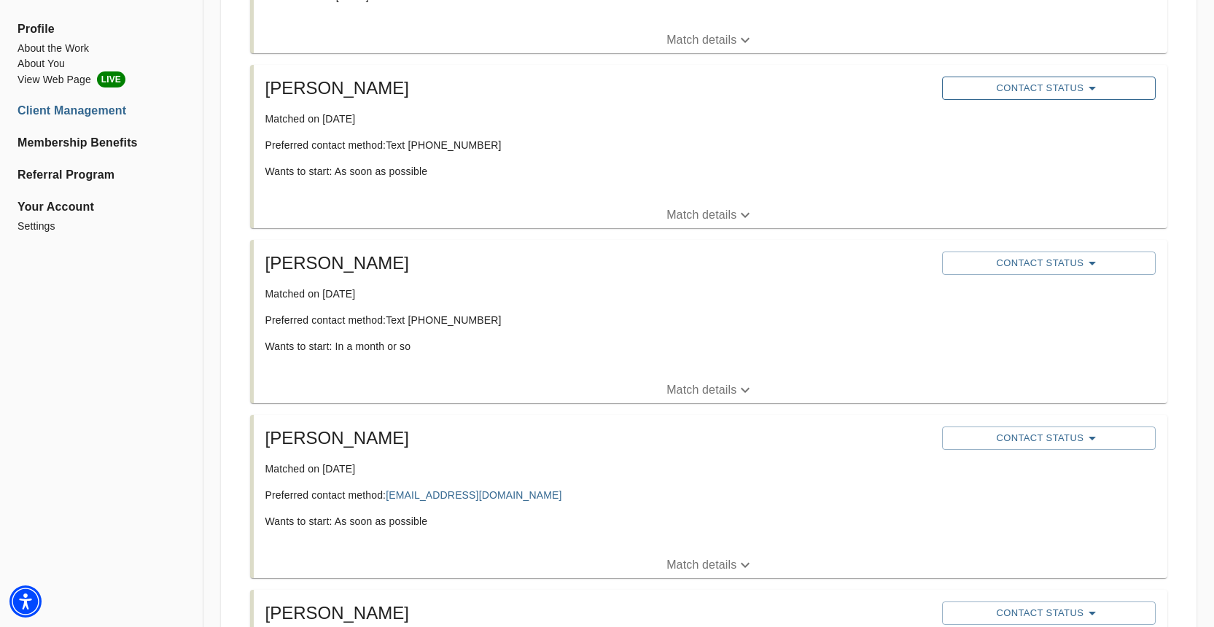
click at [1014, 85] on span "Contact Status" at bounding box center [1048, 88] width 199 height 18
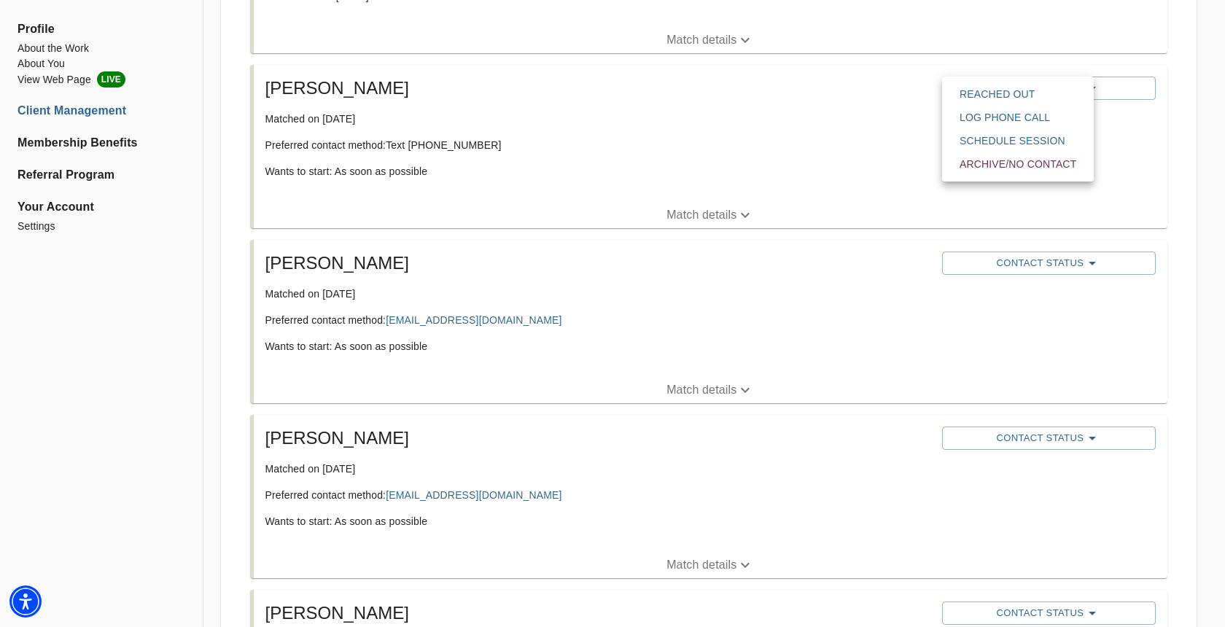
click at [1003, 165] on span "Archive/No contact" at bounding box center [1018, 164] width 117 height 15
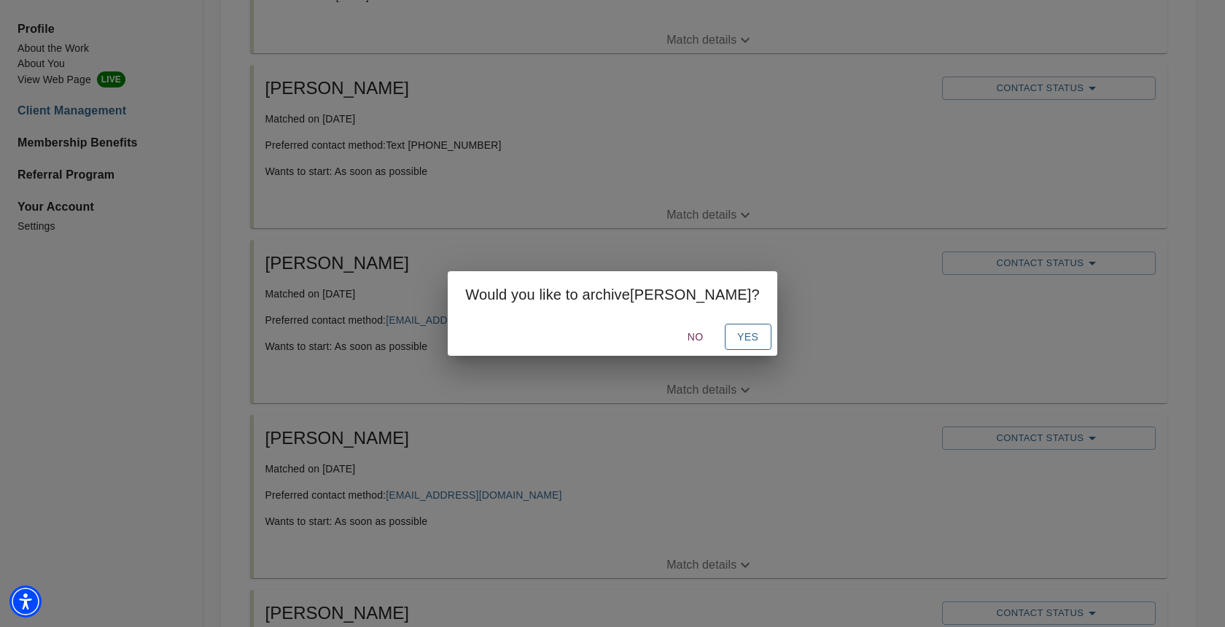
click at [736, 335] on span "Yes" at bounding box center [747, 337] width 23 height 18
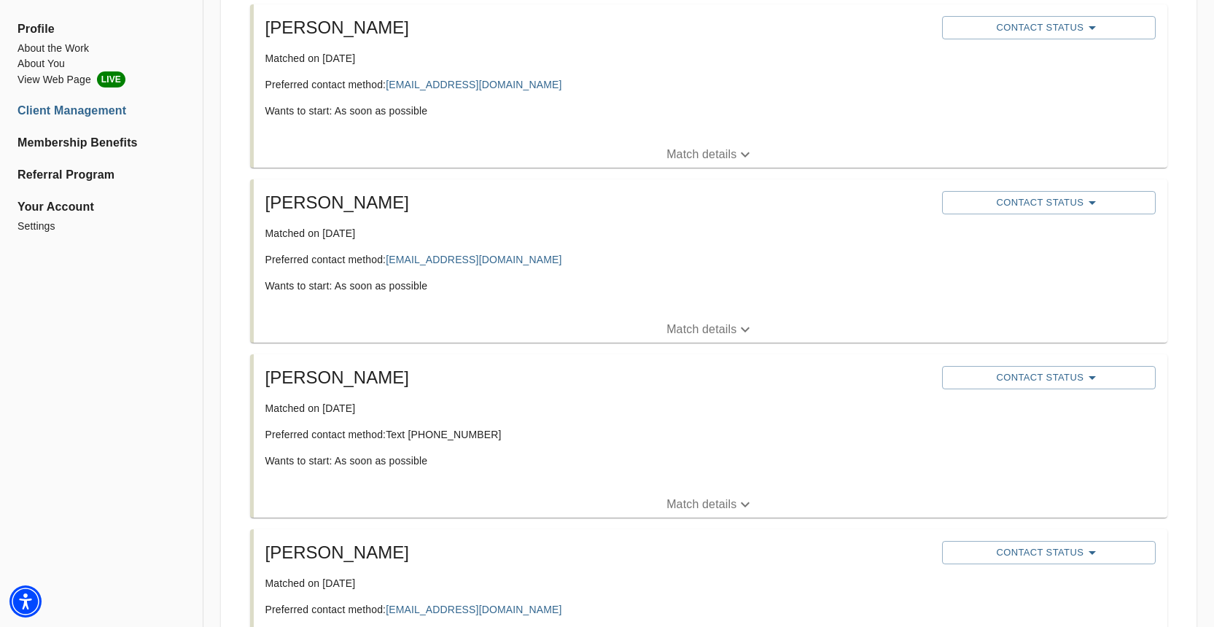
scroll to position [569, 0]
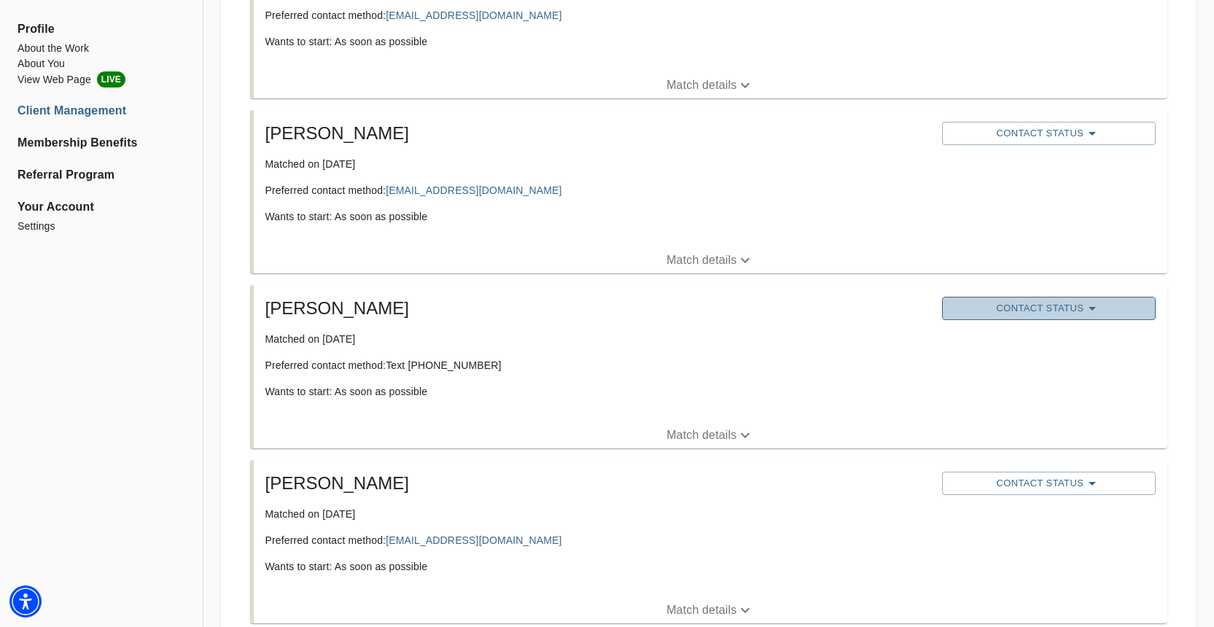
click at [1014, 309] on span "Contact Status" at bounding box center [1048, 309] width 199 height 18
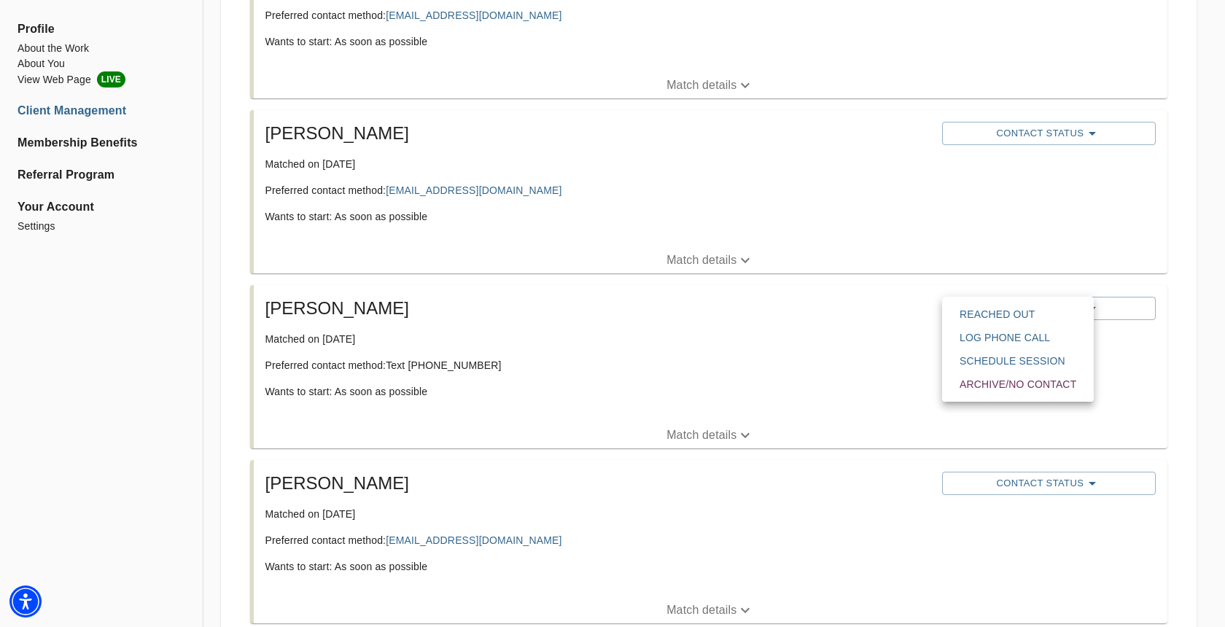
click at [1004, 383] on span "Archive/No contact" at bounding box center [1018, 384] width 117 height 15
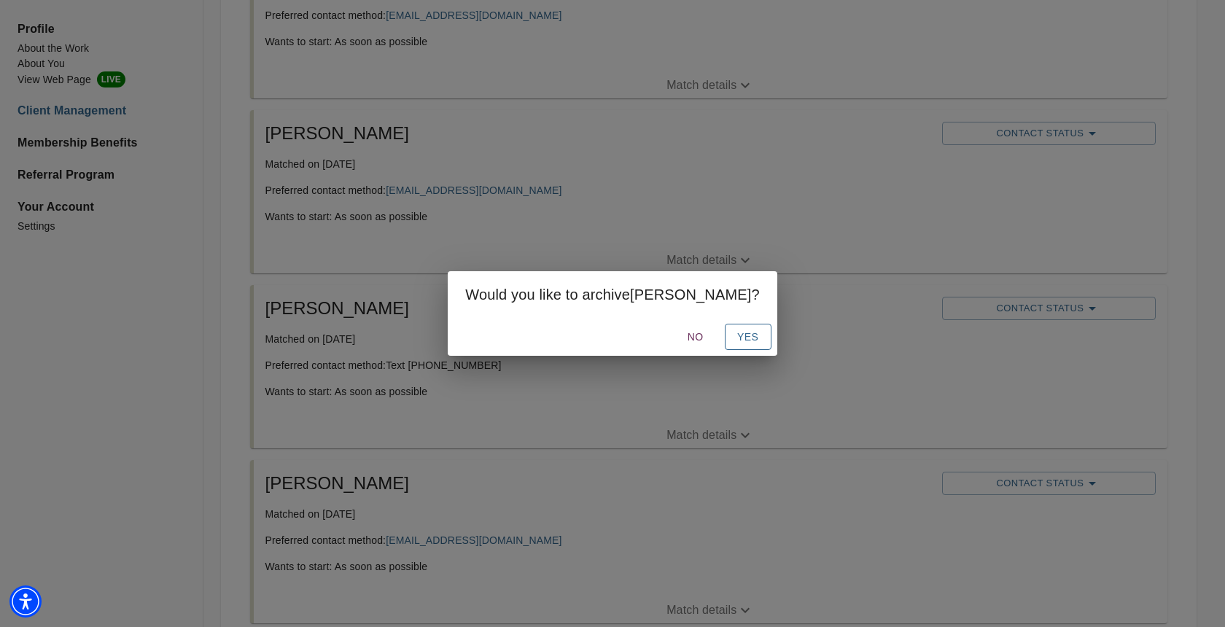
click at [736, 333] on span "Yes" at bounding box center [747, 337] width 23 height 18
